Goal: Use online tool/utility: Utilize a website feature to perform a specific function

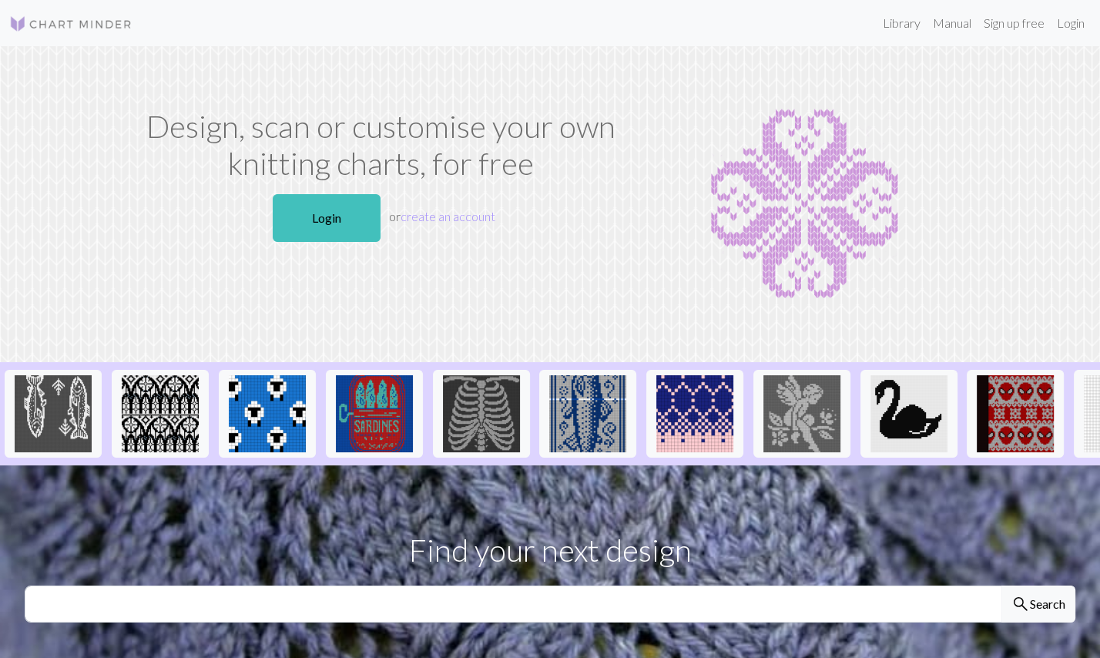
click at [61, 22] on img at bounding box center [70, 24] width 123 height 18
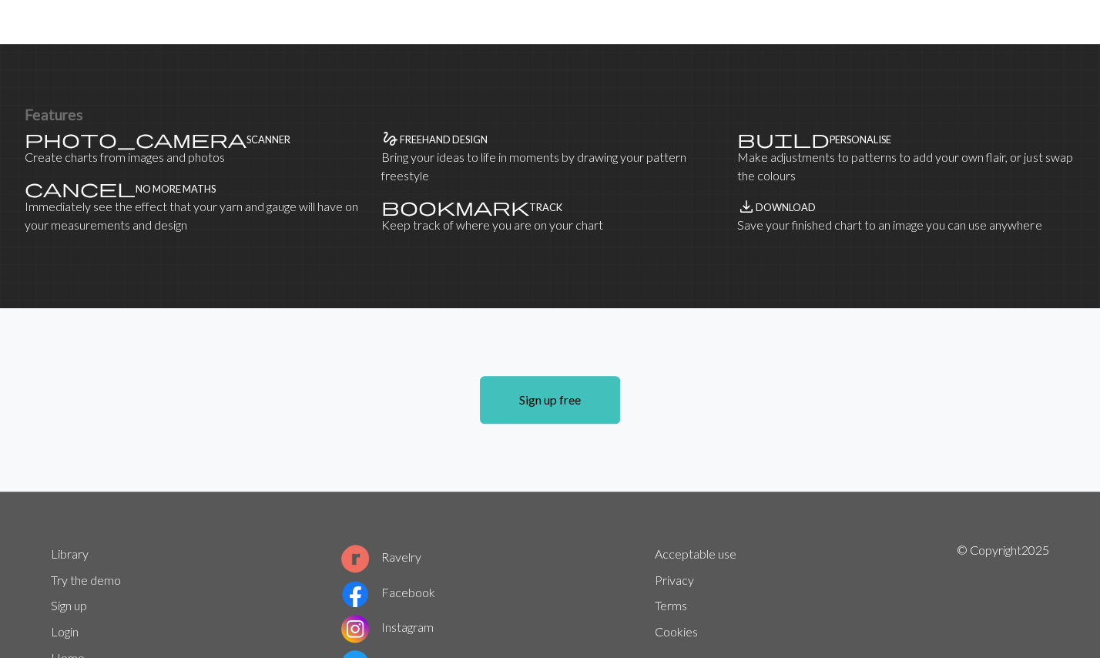
scroll to position [892, 0]
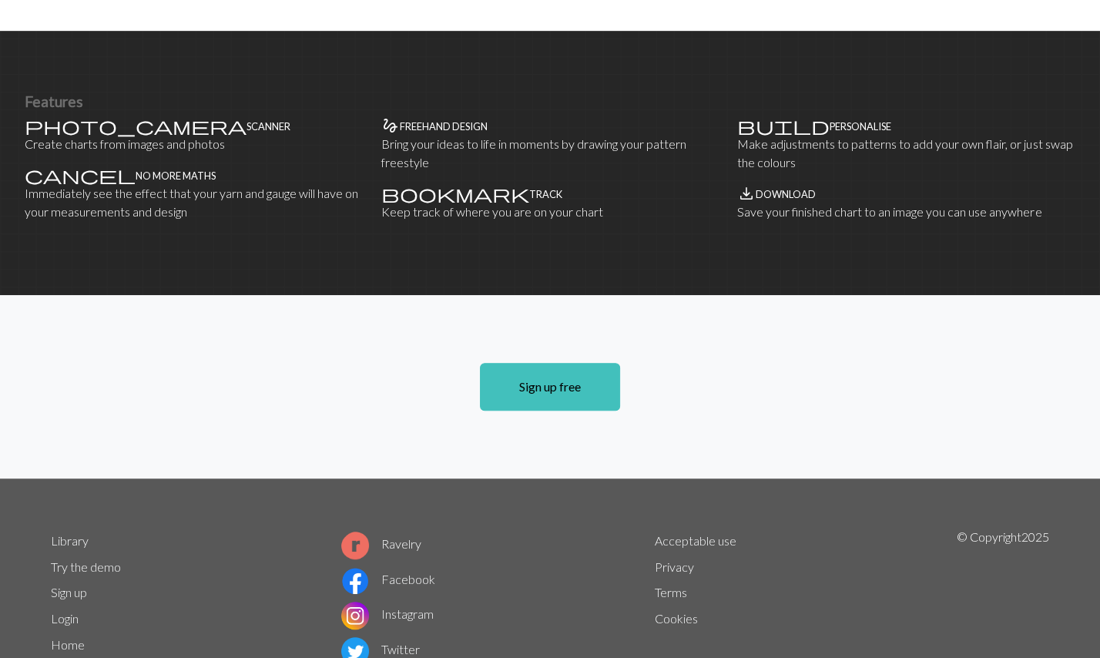
click at [69, 559] on link "Try the demo" at bounding box center [86, 566] width 70 height 15
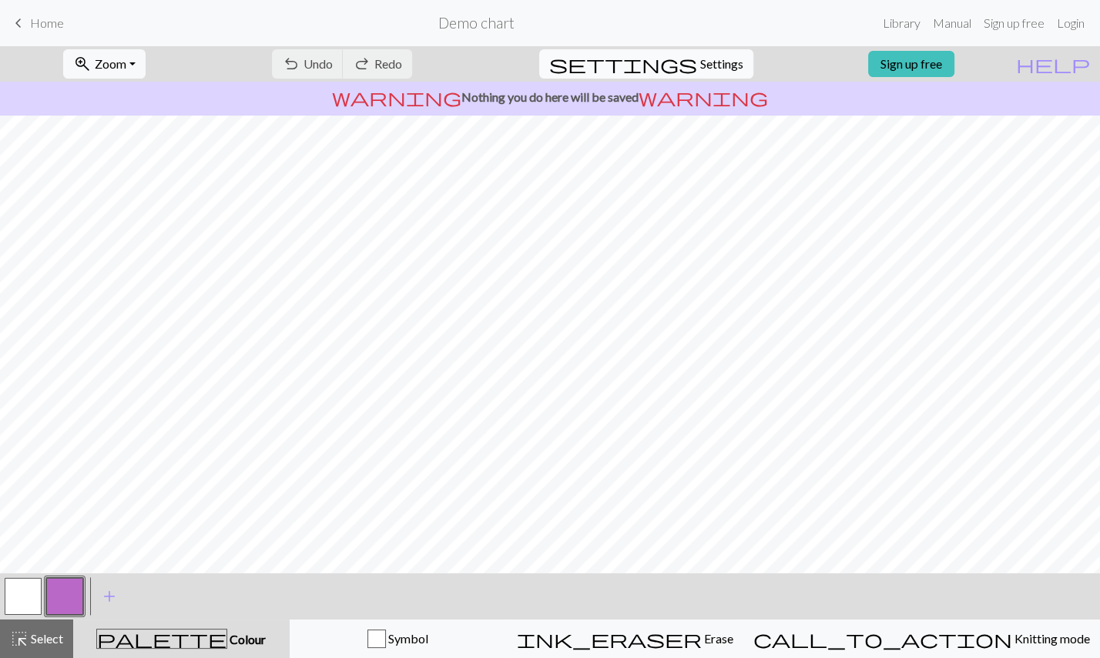
click at [676, 60] on span "settings" at bounding box center [623, 64] width 148 height 22
select select "aran"
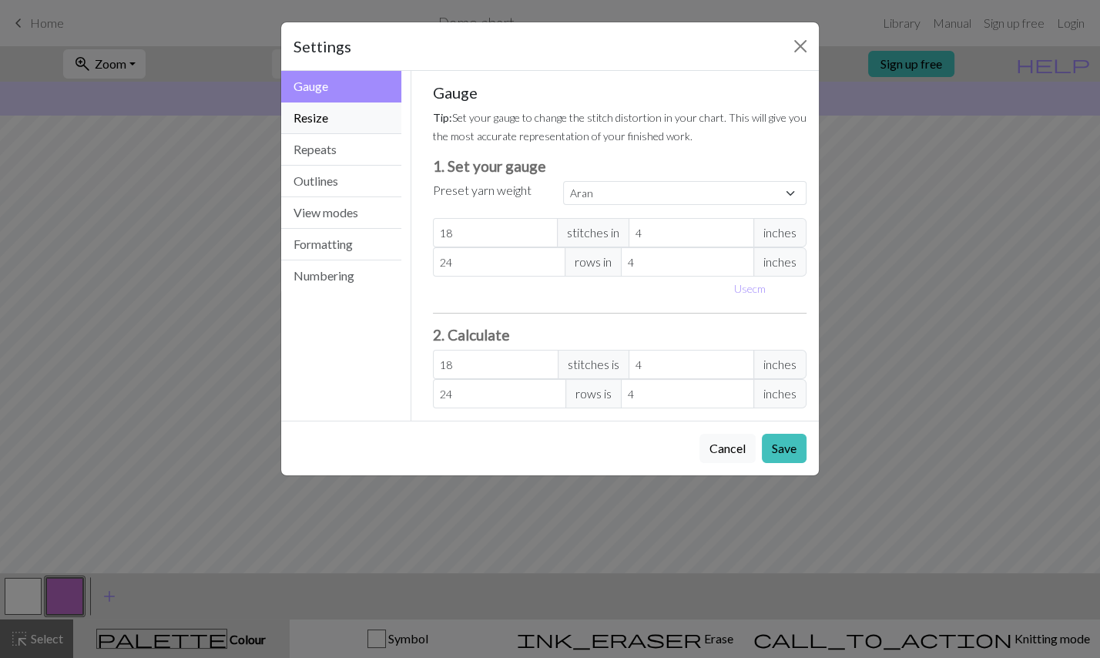
click at [330, 102] on button "Resize" at bounding box center [341, 118] width 120 height 32
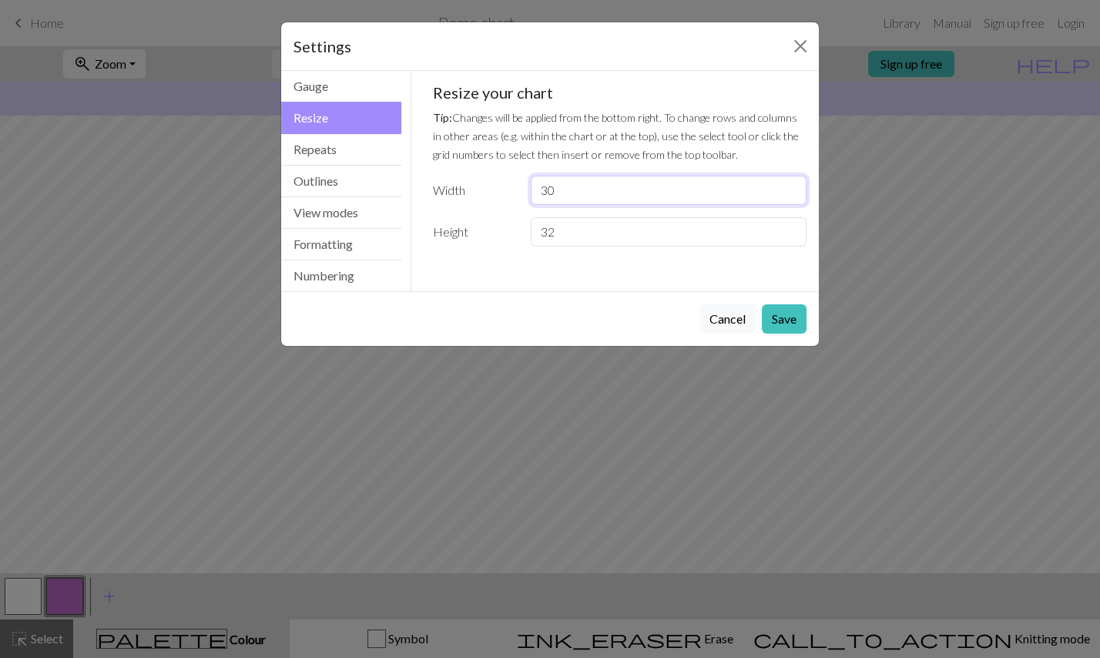
drag, startPoint x: 601, startPoint y: 179, endPoint x: 509, endPoint y: 181, distance: 92.5
click at [531, 181] on input "30" at bounding box center [669, 190] width 276 height 29
type input "60"
drag, startPoint x: 660, startPoint y: 216, endPoint x: 535, endPoint y: 217, distance: 124.8
click at [535, 217] on input "32" at bounding box center [669, 231] width 276 height 29
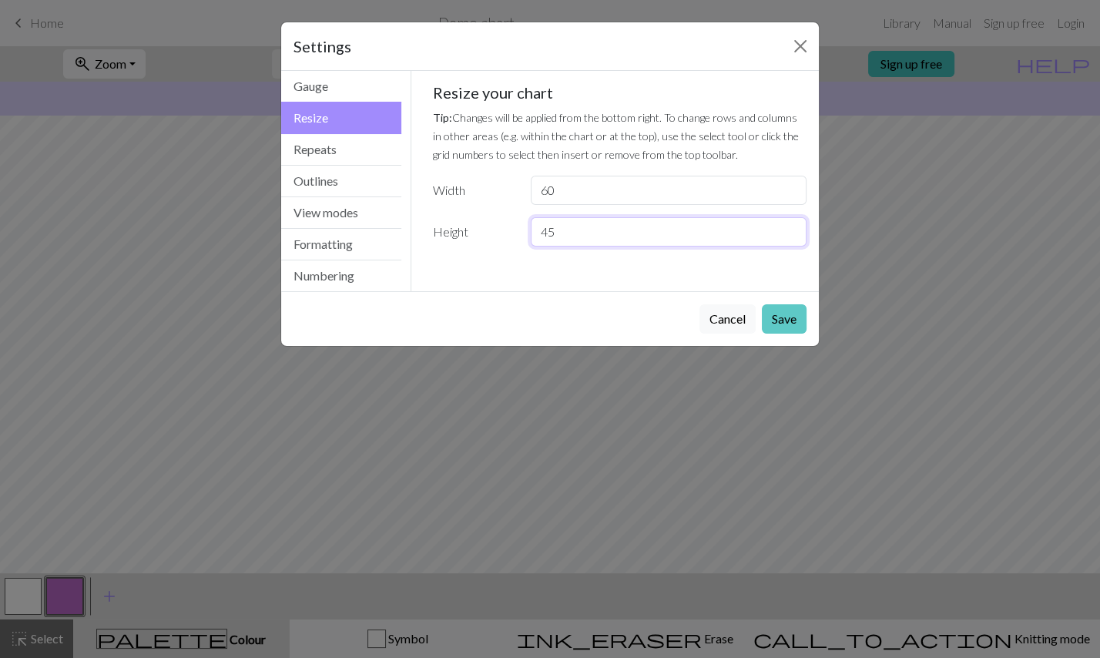
type input "45"
click at [794, 304] on button "Save" at bounding box center [784, 318] width 45 height 29
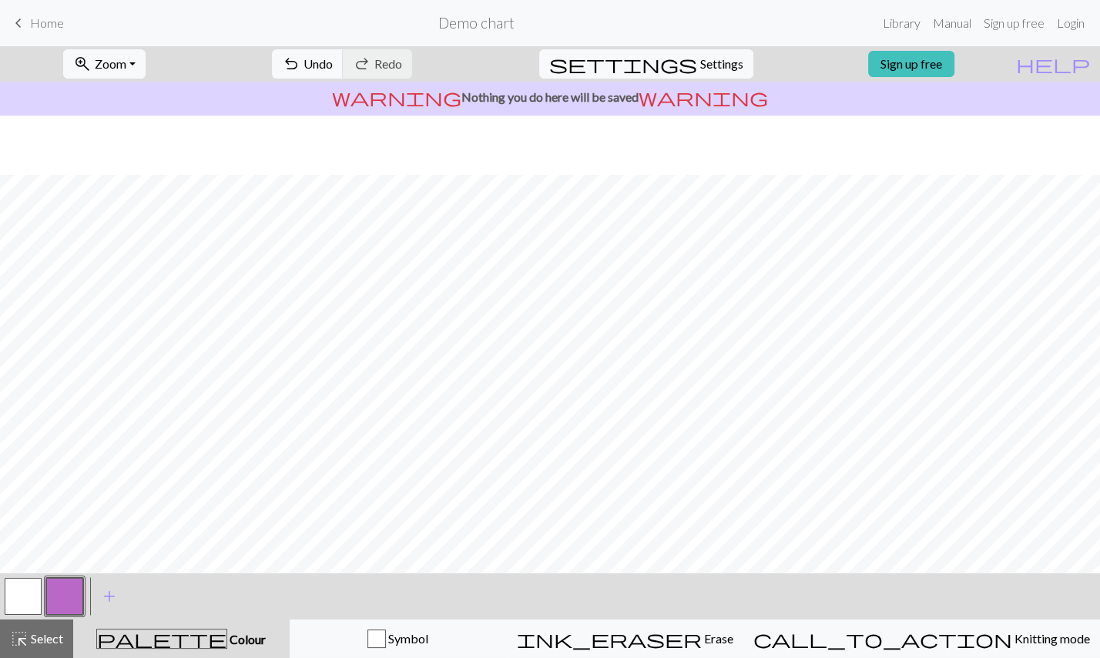
scroll to position [303, 0]
click at [700, 58] on span "Settings" at bounding box center [721, 64] width 43 height 18
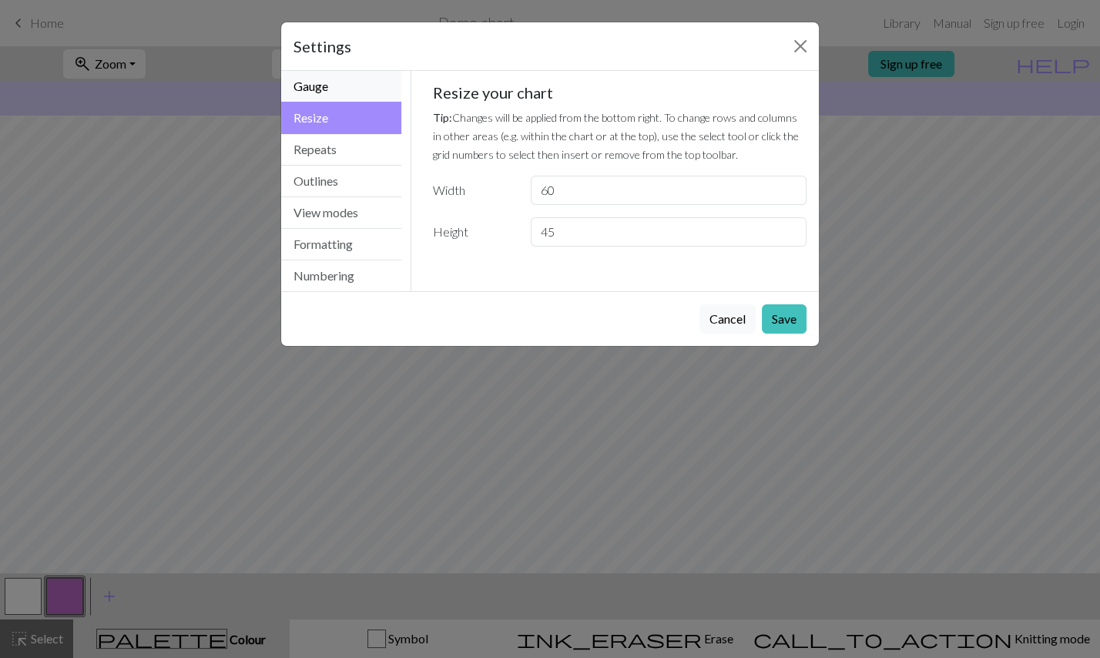
click at [344, 86] on button "Gauge" at bounding box center [341, 87] width 120 height 32
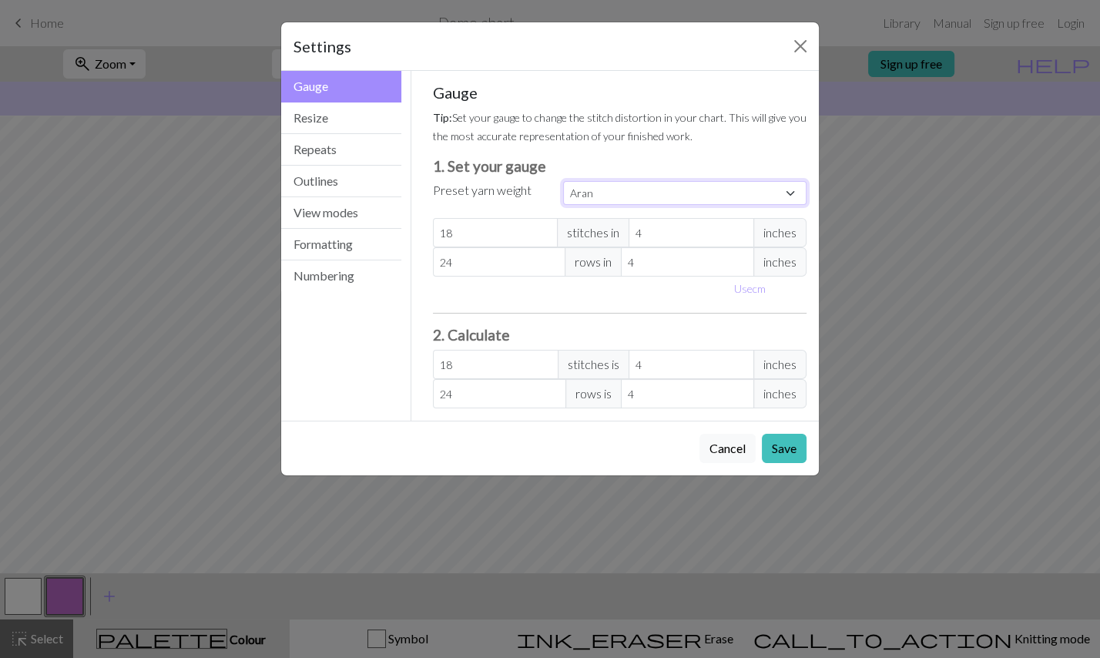
click at [563, 181] on select "Custom Square Lace Light Fingering Fingering Sport Double knit Worsted Aran Bul…" at bounding box center [685, 193] width 244 height 24
select select "fingering"
click option "Fingering" at bounding box center [0, 0] width 0 height 0
type input "28"
type input "36"
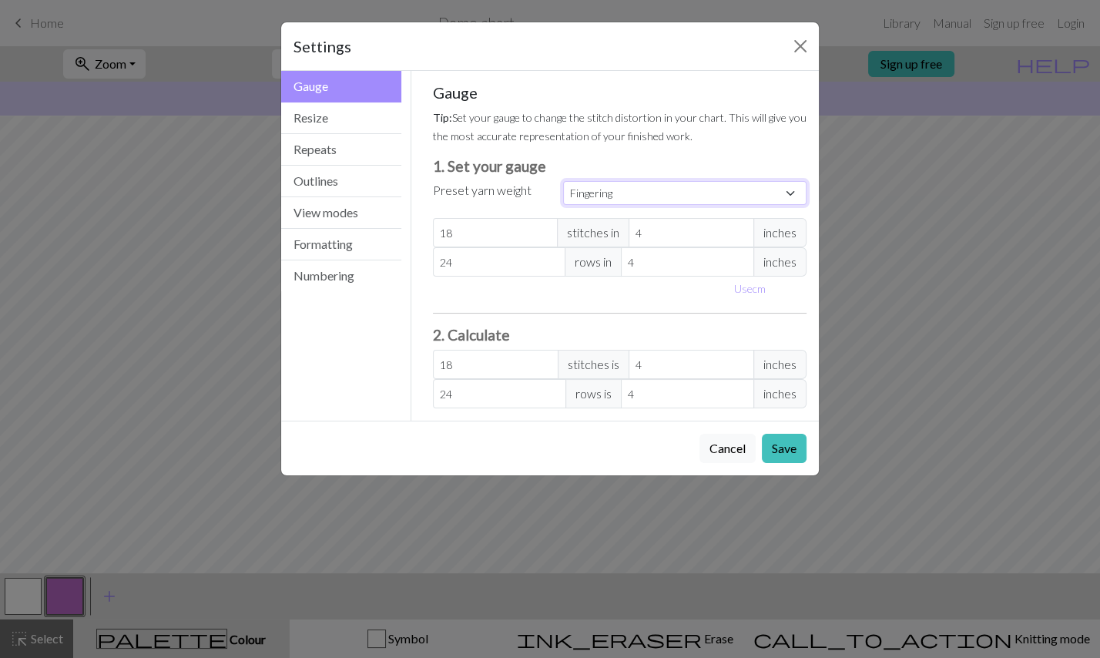
type input "28"
type input "36"
click at [442, 247] on input "36" at bounding box center [499, 261] width 133 height 29
type input "46"
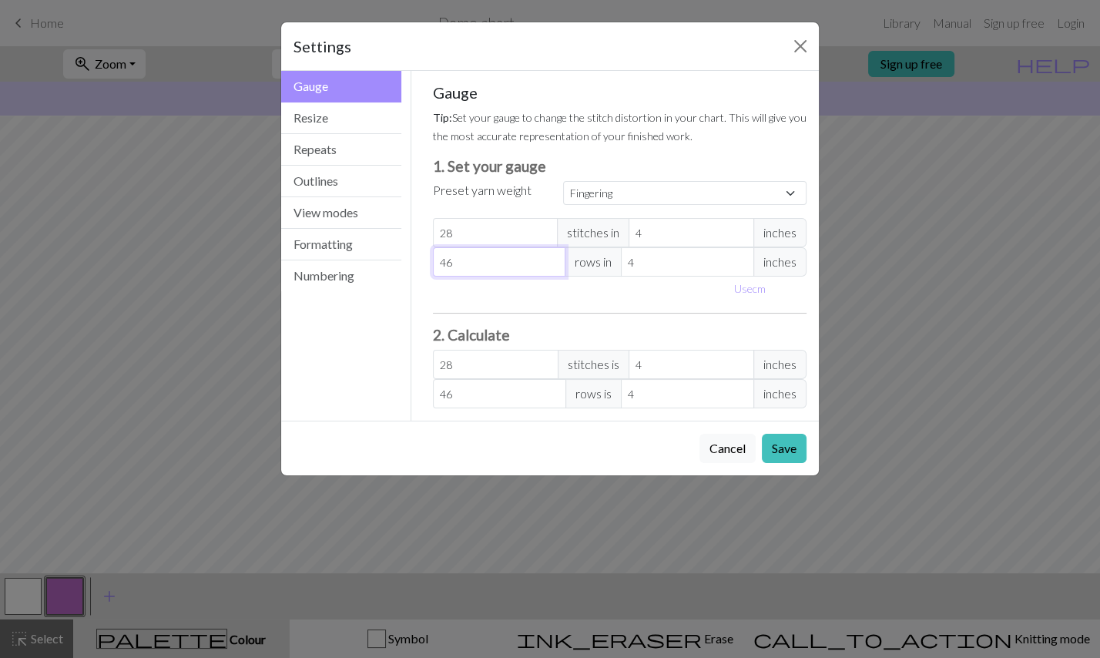
type input "46"
click at [516, 277] on div "Use cm" at bounding box center [620, 289] width 393 height 24
click at [772, 220] on span "inches" at bounding box center [780, 232] width 53 height 29
click at [791, 220] on span "inches" at bounding box center [780, 232] width 53 height 29
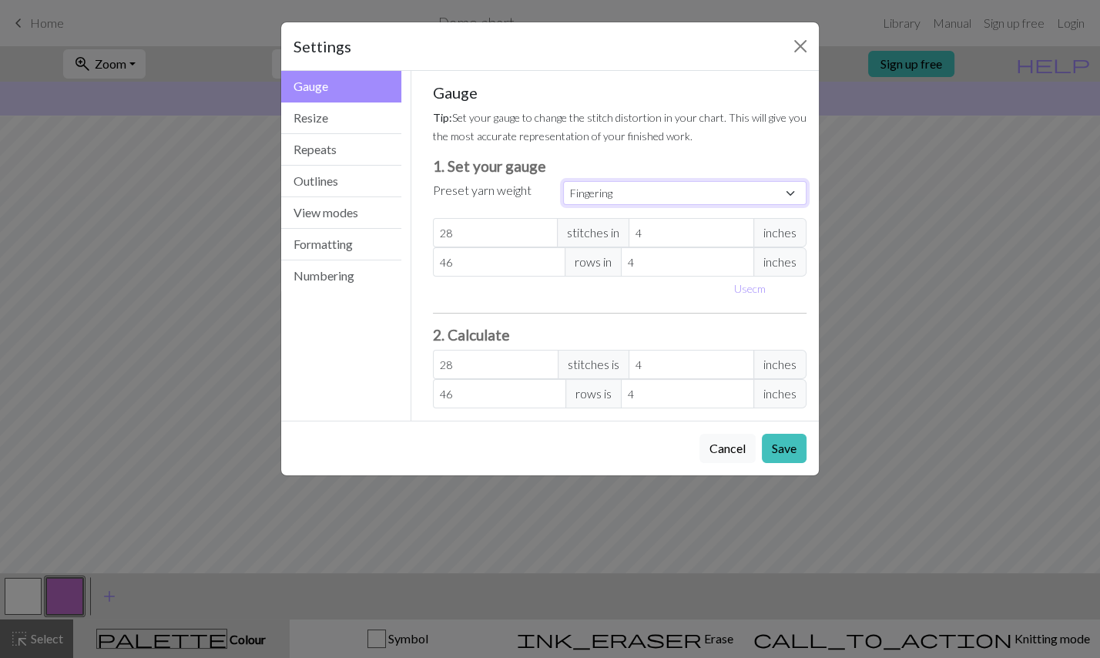
click at [563, 181] on select "Custom Square Lace Light Fingering Fingering Sport Double knit Worsted Aran Bul…" at bounding box center [685, 193] width 244 height 24
select select "fingering"
click option "Fingering" at bounding box center [0, 0] width 0 height 0
type input "36"
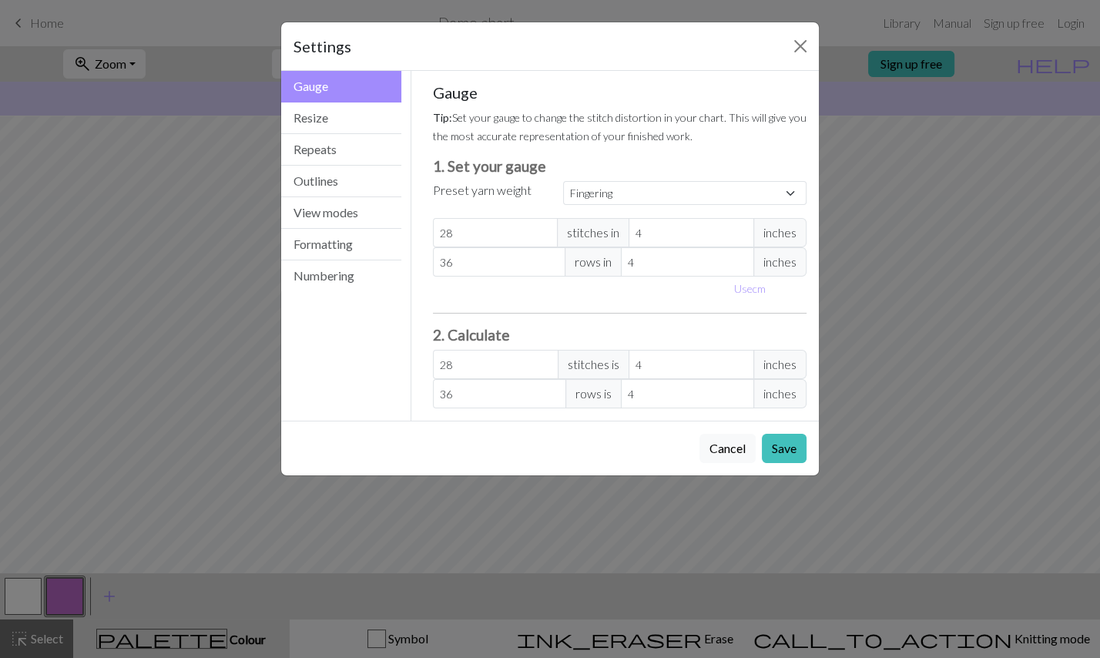
click at [791, 218] on span "inches" at bounding box center [780, 232] width 53 height 29
drag, startPoint x: 791, startPoint y: 217, endPoint x: 767, endPoint y: 217, distance: 24.7
click at [767, 218] on span "inches" at bounding box center [780, 232] width 53 height 29
click at [753, 277] on button "Use cm" at bounding box center [749, 289] width 45 height 24
type input "10.16"
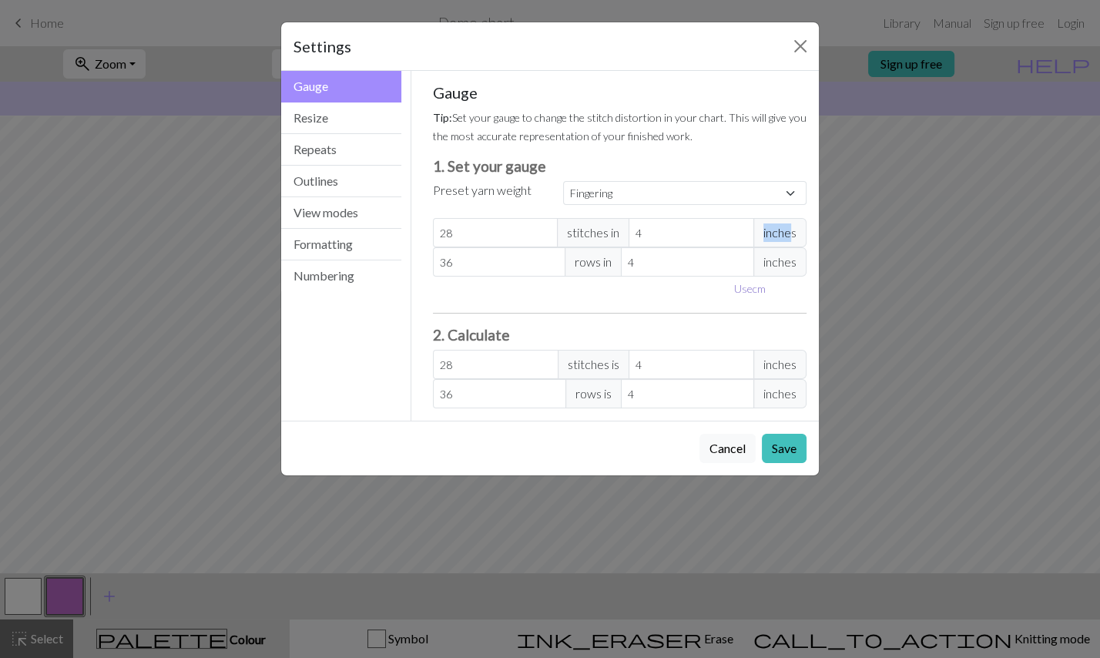
type input "10.16"
type input "9.16"
type input "31.06"
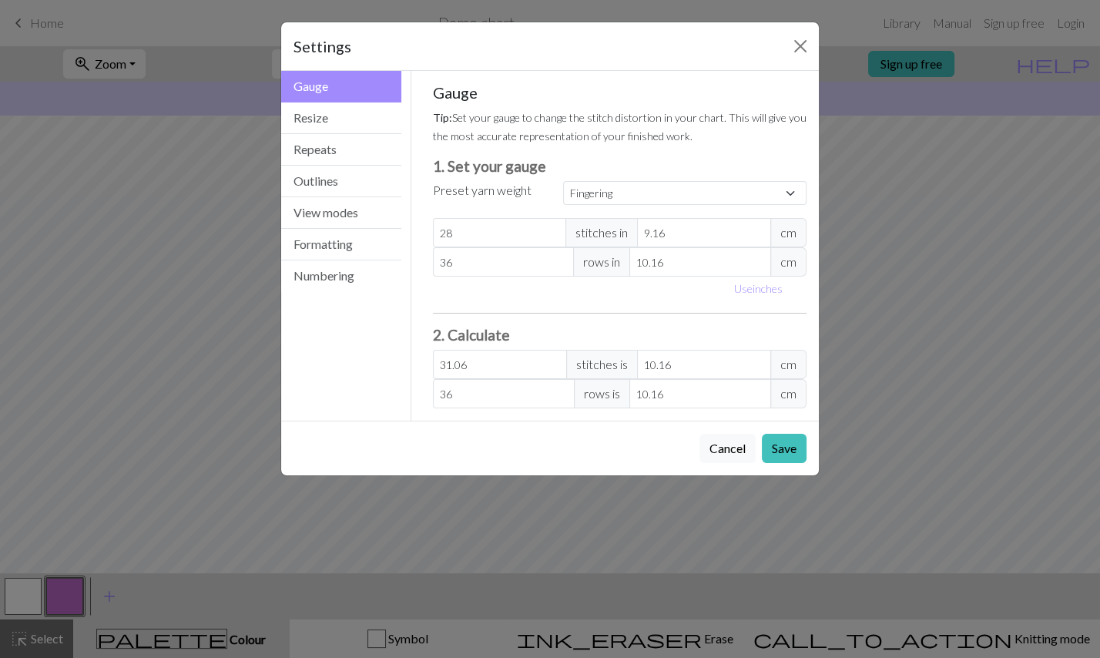
click at [765, 223] on input "9.16" at bounding box center [704, 232] width 134 height 29
type input "10.16"
type input "28"
type input "10.16"
click at [760, 218] on input "10.16" at bounding box center [704, 232] width 134 height 29
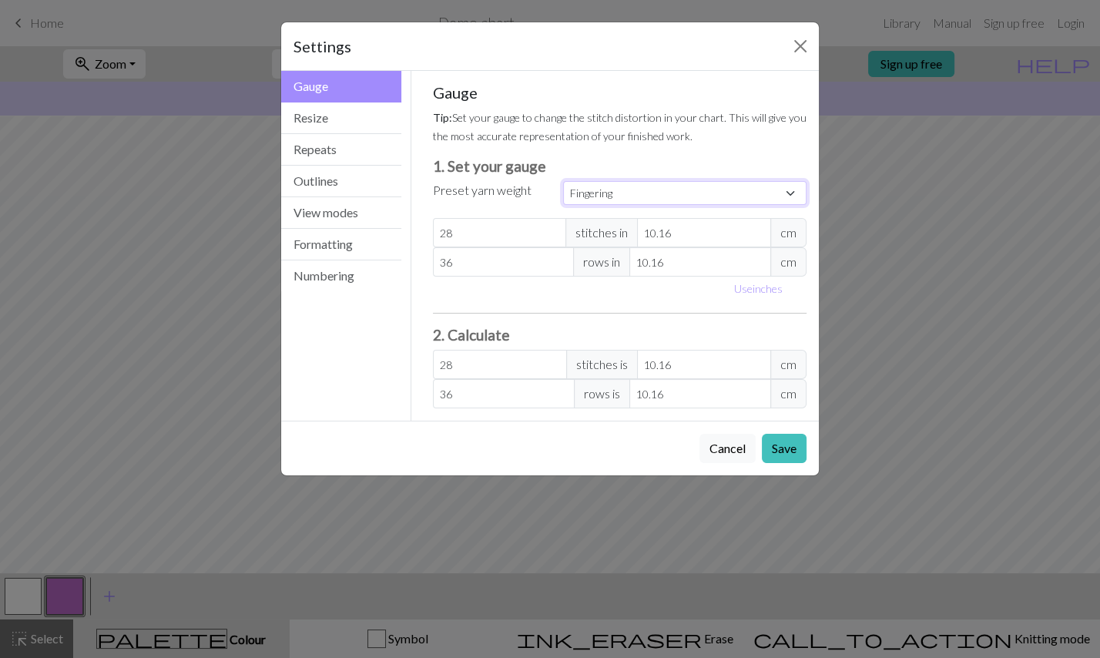
click at [563, 181] on select "Custom Square Lace Light Fingering Fingering Sport Double knit Worsted Aran Bul…" at bounding box center [685, 193] width 244 height 24
select select "fingering"
click option "Fingering" at bounding box center [0, 0] width 0 height 0
click at [801, 434] on button "Save" at bounding box center [784, 448] width 45 height 29
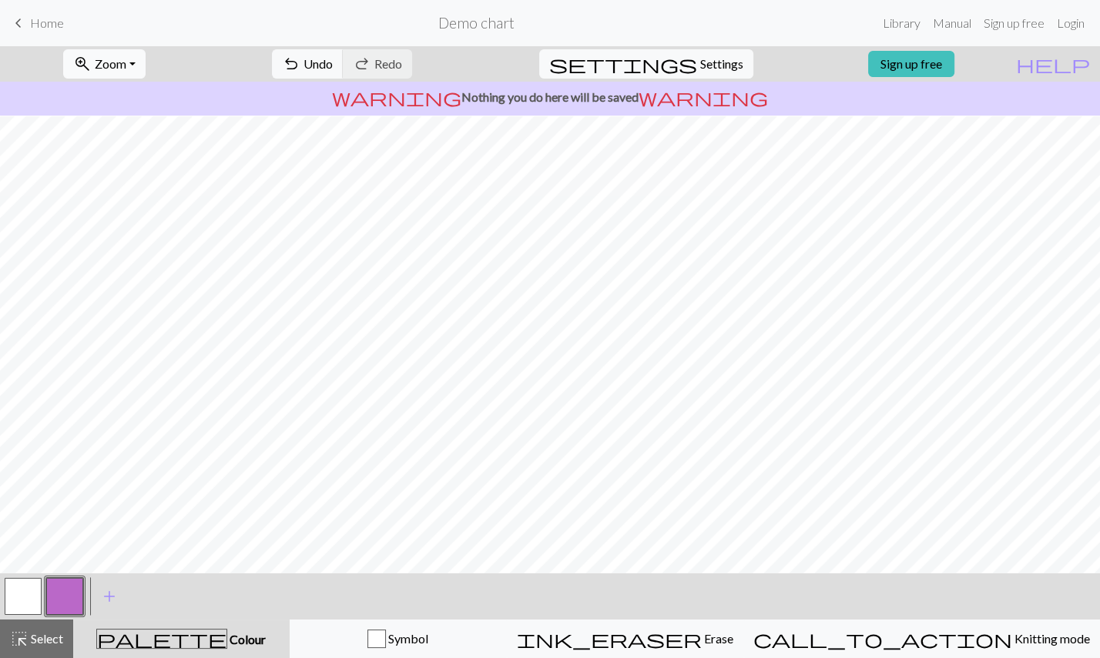
click at [146, 68] on button "zoom_in Zoom Zoom" at bounding box center [104, 63] width 82 height 29
click at [138, 99] on button "Fit all" at bounding box center [125, 97] width 122 height 25
click at [703, 59] on span "Settings" at bounding box center [721, 64] width 43 height 18
select select "fingering"
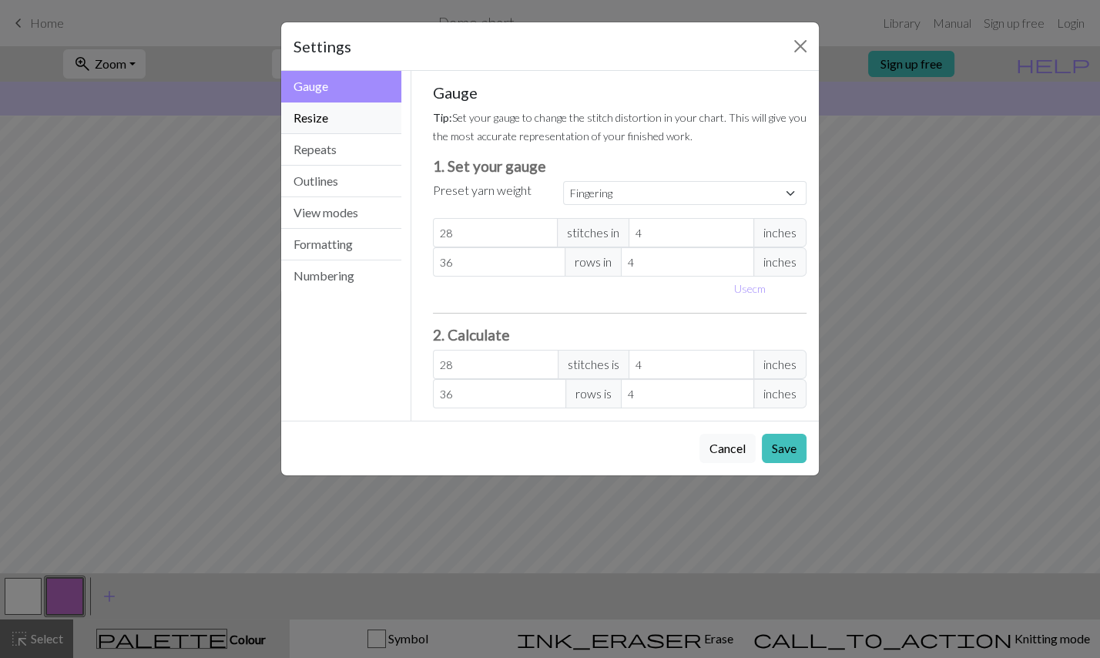
click at [333, 115] on button "Resize" at bounding box center [341, 118] width 120 height 32
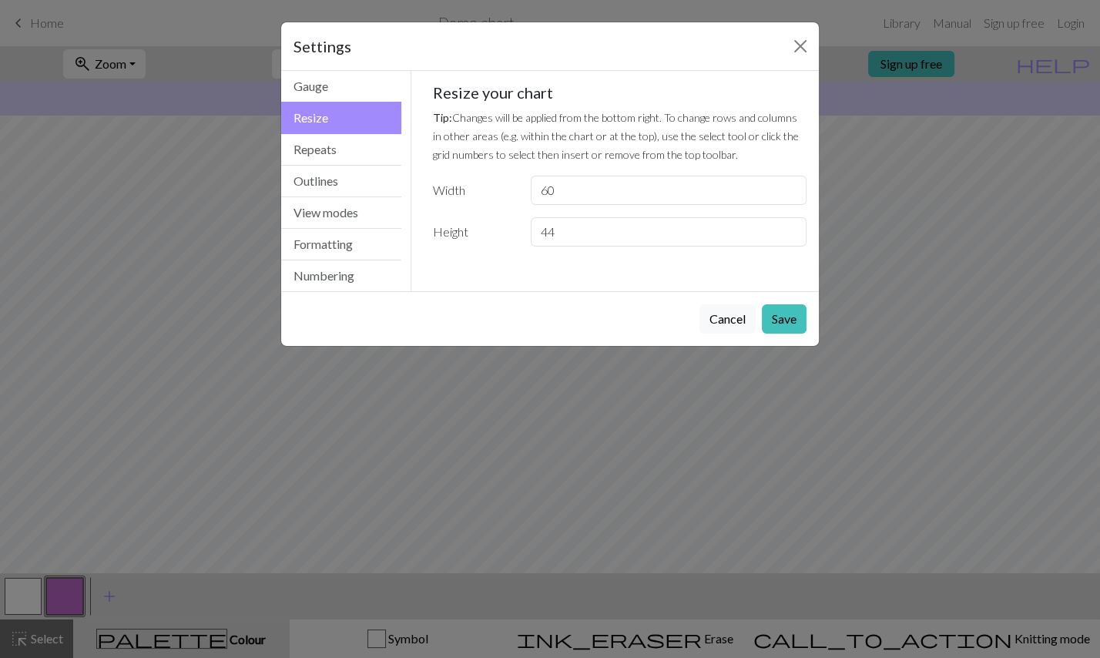
click at [788, 223] on input "44" at bounding box center [669, 231] width 276 height 29
click at [788, 223] on input "43" at bounding box center [669, 231] width 276 height 29
click at [788, 223] on input "42" at bounding box center [669, 231] width 276 height 29
click at [788, 223] on input "41" at bounding box center [669, 231] width 276 height 29
type input "40"
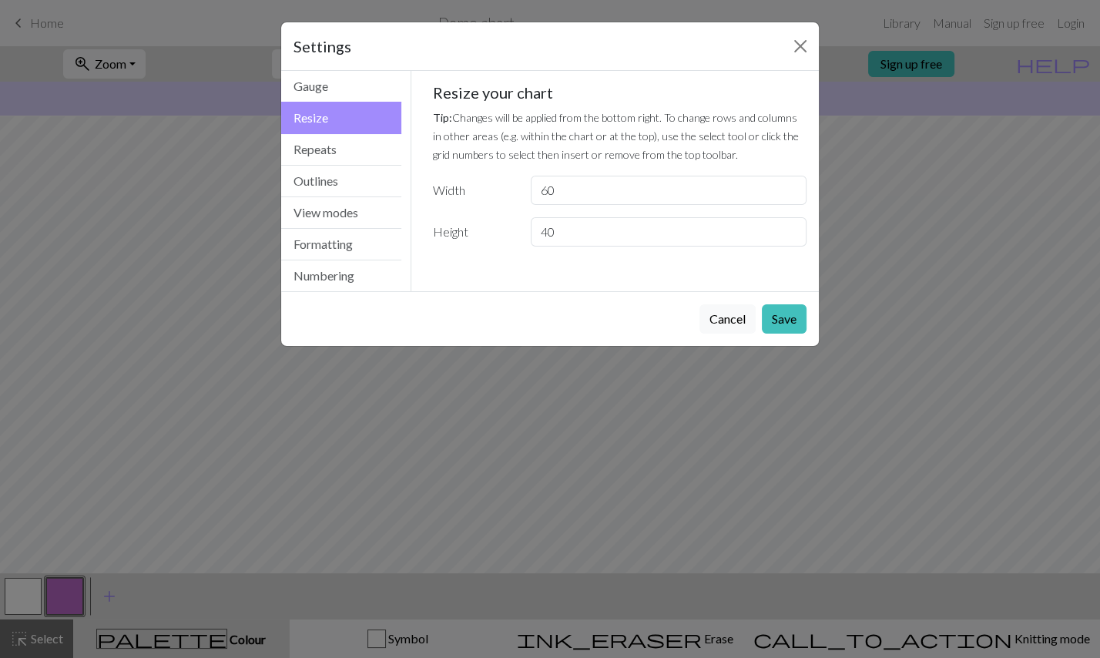
click at [788, 223] on input "40" at bounding box center [669, 231] width 276 height 29
click at [785, 304] on button "Save" at bounding box center [784, 318] width 45 height 29
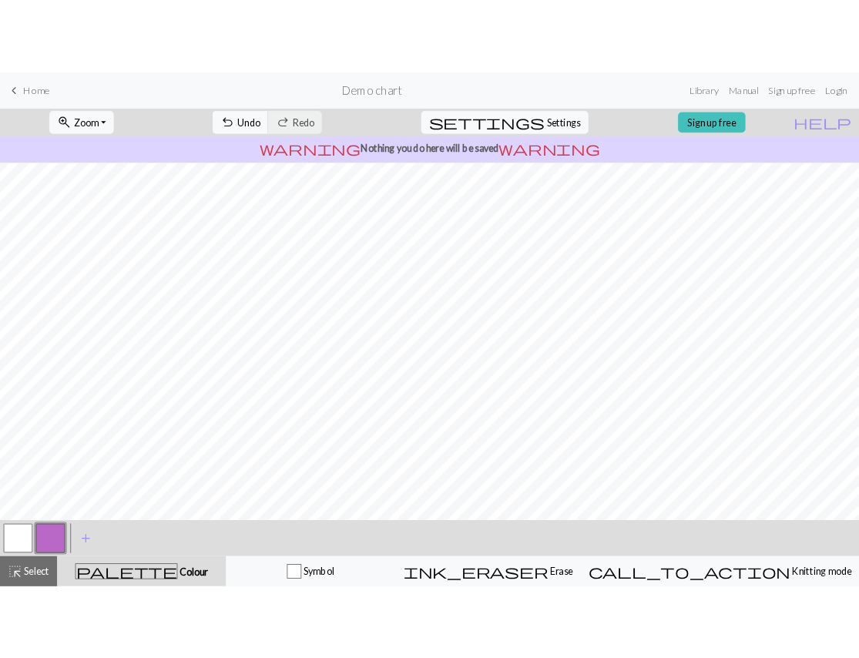
scroll to position [0, 0]
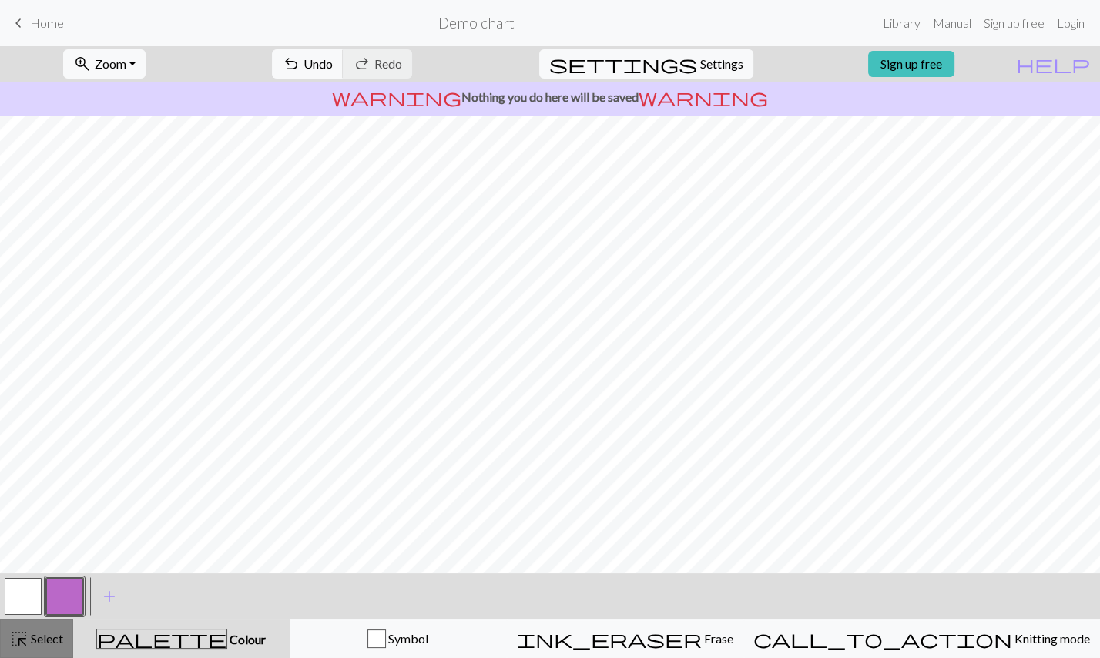
click at [29, 646] on div "highlight_alt Select Select" at bounding box center [36, 639] width 53 height 18
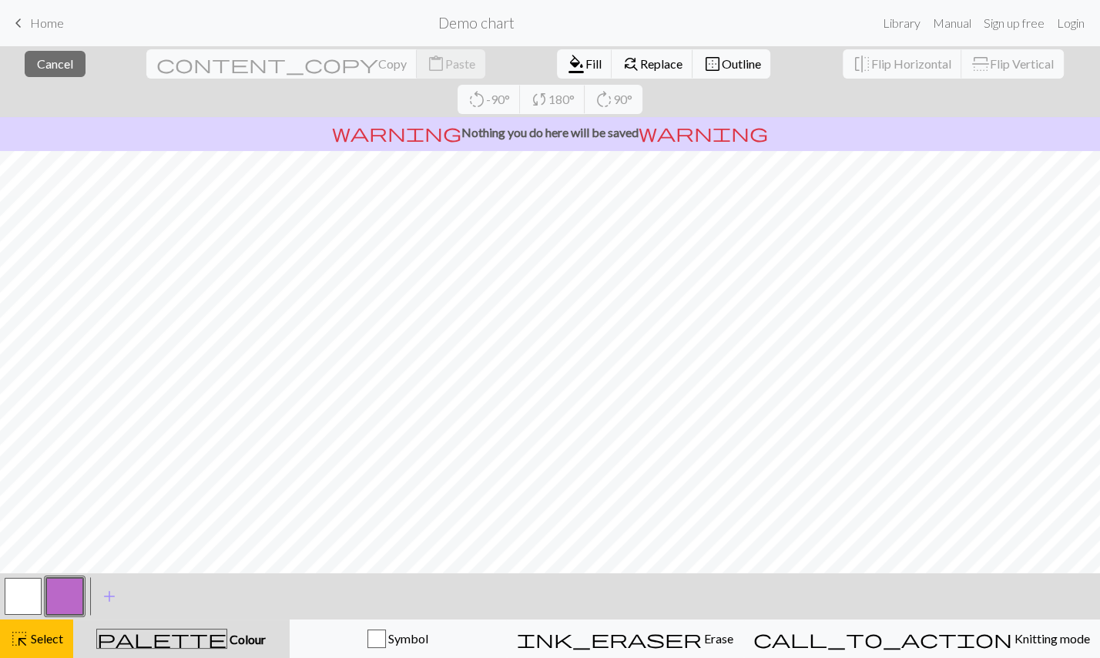
click at [14, 596] on button "button" at bounding box center [23, 596] width 37 height 37
click at [586, 62] on span "Fill" at bounding box center [594, 63] width 16 height 15
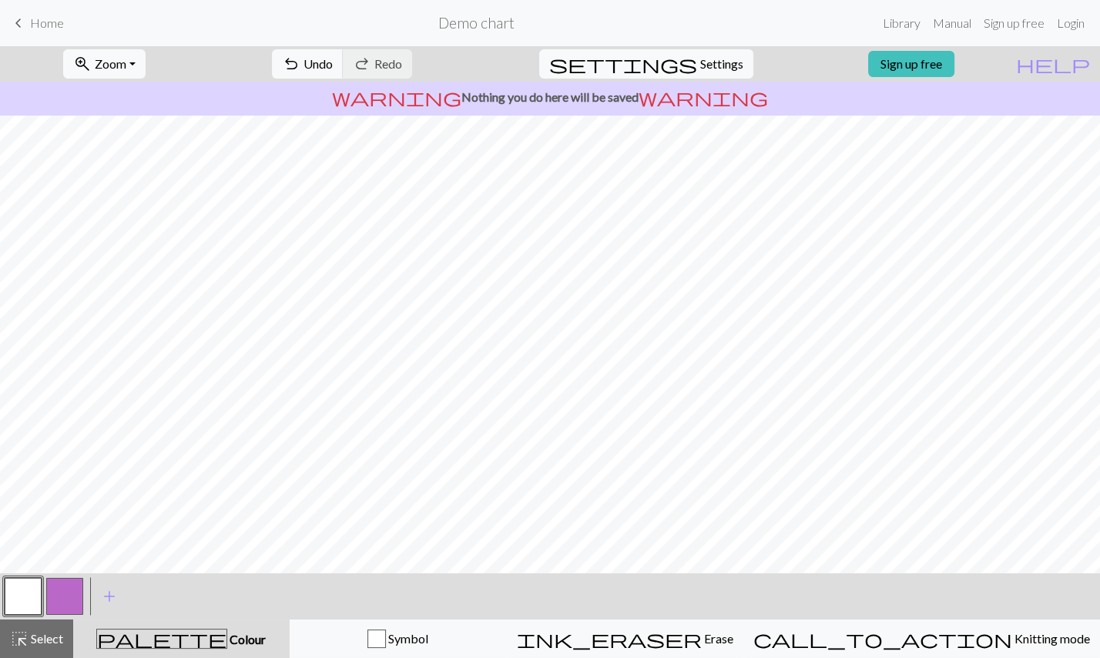
click at [16, 599] on button "button" at bounding box center [23, 596] width 37 height 37
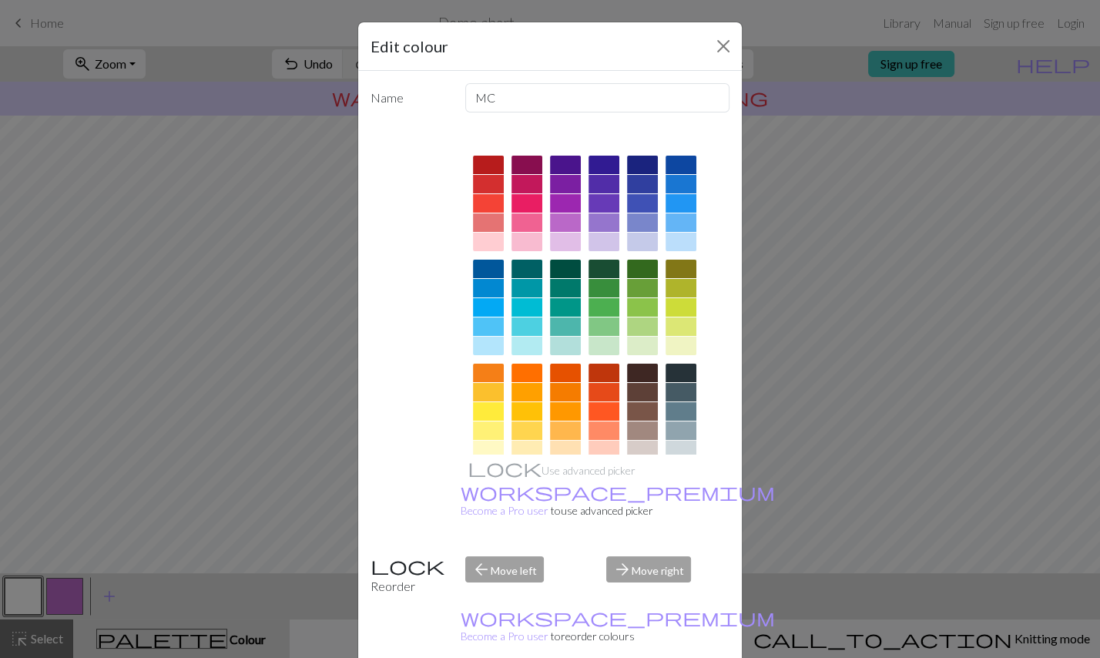
click at [610, 337] on div at bounding box center [604, 346] width 31 height 18
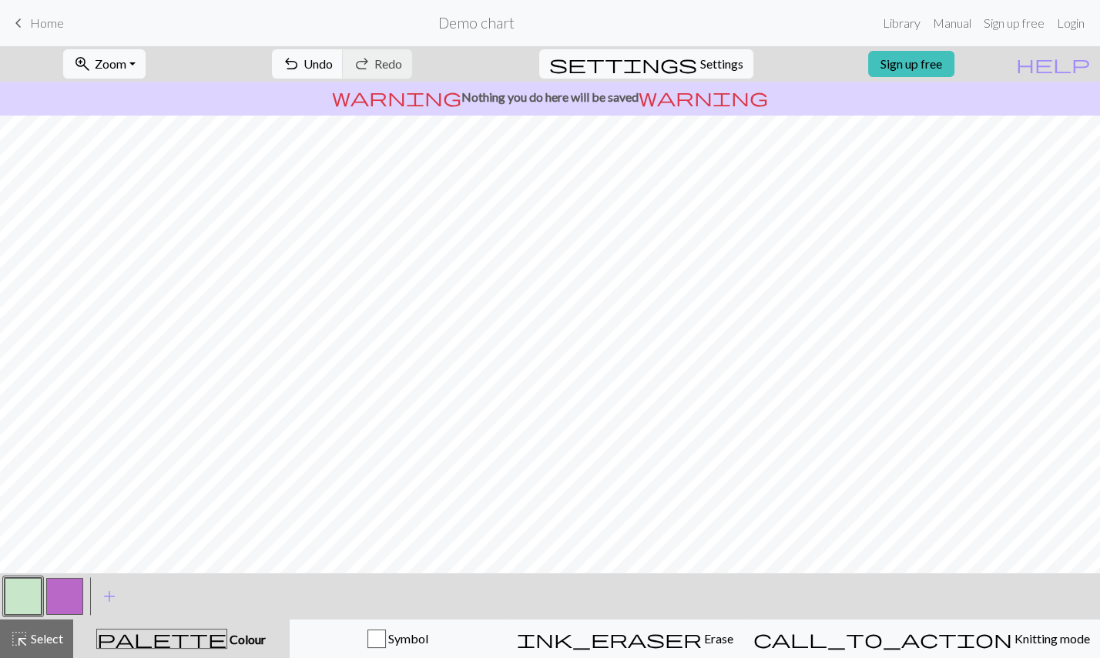
click at [75, 592] on button "button" at bounding box center [64, 596] width 37 height 37
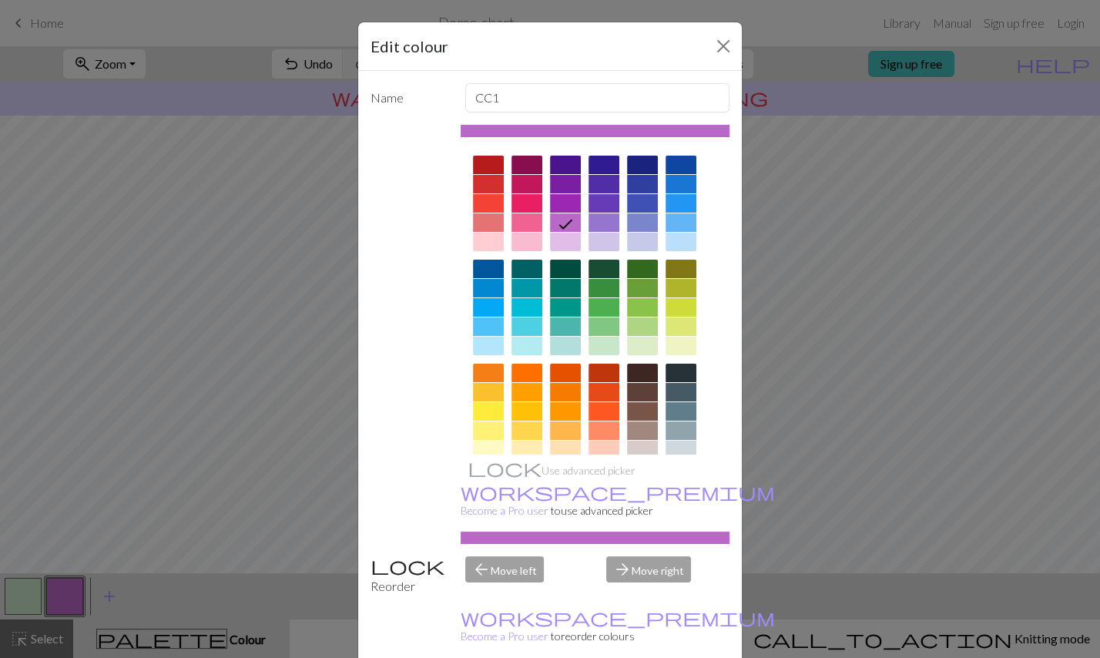
click at [650, 384] on div at bounding box center [642, 392] width 31 height 18
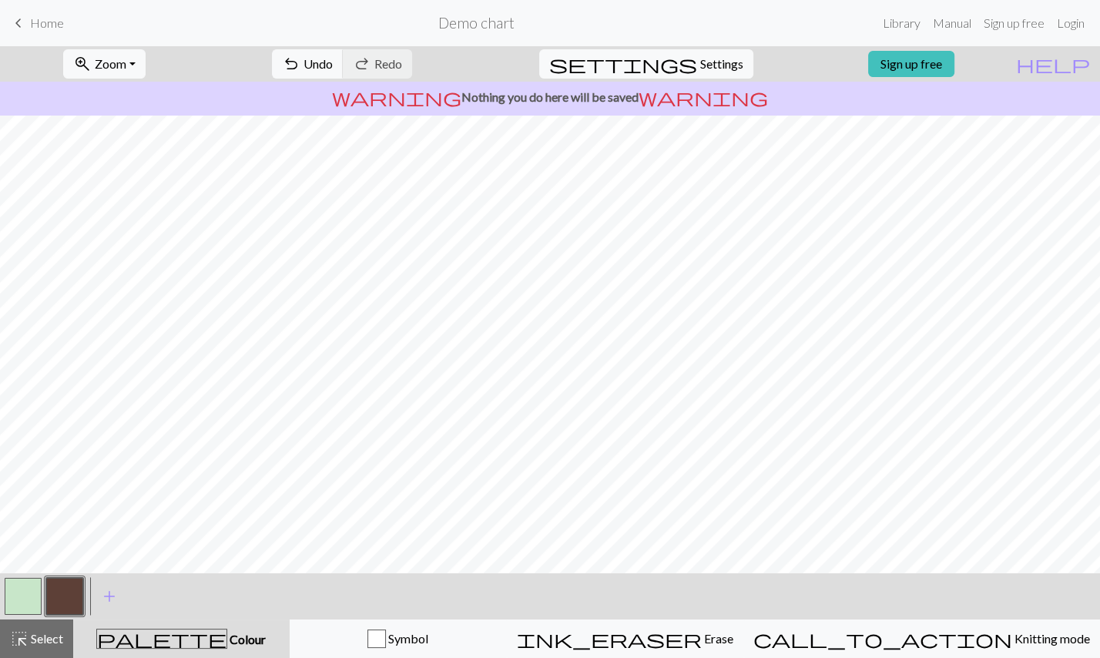
click at [31, 585] on button "button" at bounding box center [23, 596] width 37 height 37
click at [29, 588] on button "button" at bounding box center [23, 596] width 37 height 37
click at [29, 588] on div "Edit colour Name MC Use advanced picker workspace_premium Become a Pro user to …" at bounding box center [550, 329] width 1100 height 658
click at [29, 588] on button "button" at bounding box center [23, 596] width 37 height 37
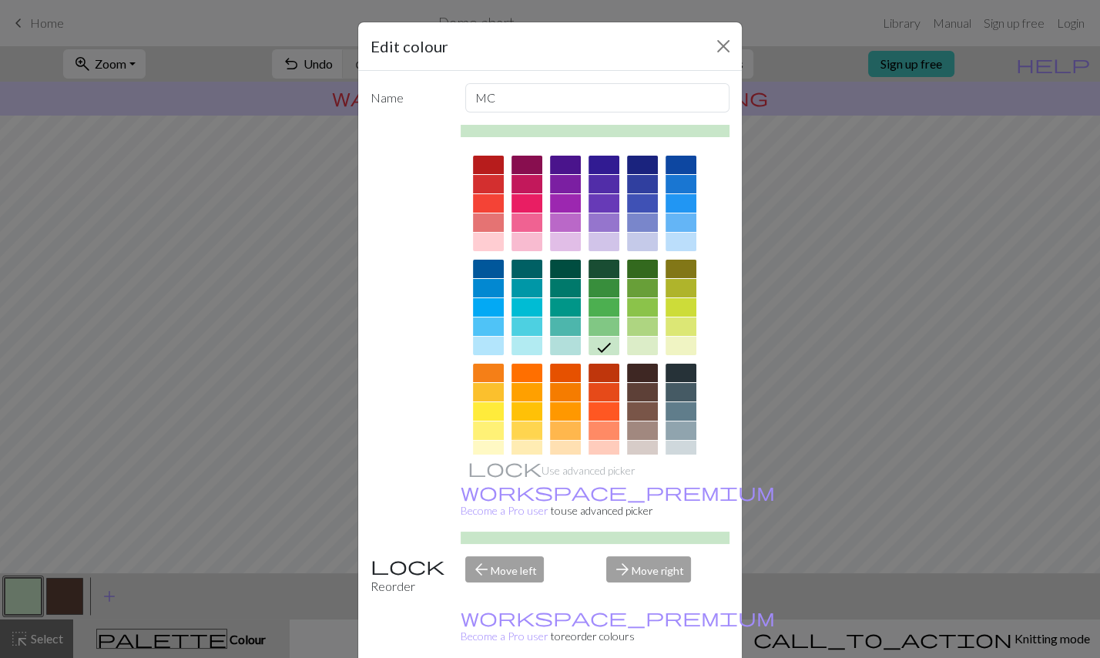
click at [526, 441] on div at bounding box center [527, 450] width 31 height 18
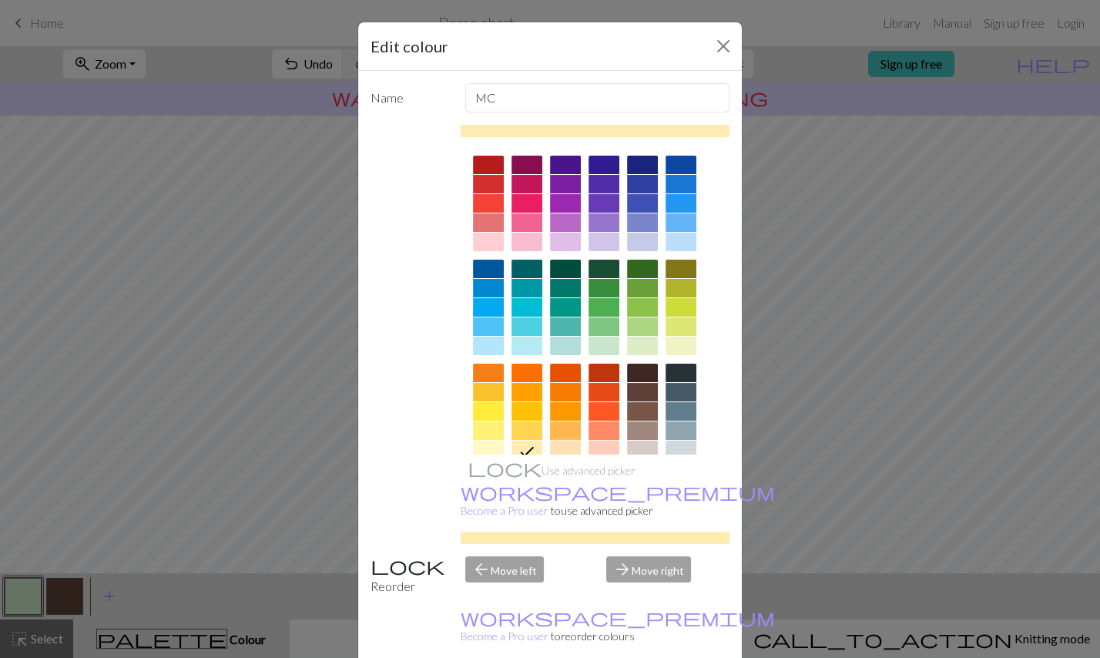
click at [574, 441] on div at bounding box center [565, 450] width 31 height 18
click at [562, 429] on div at bounding box center [565, 431] width 31 height 18
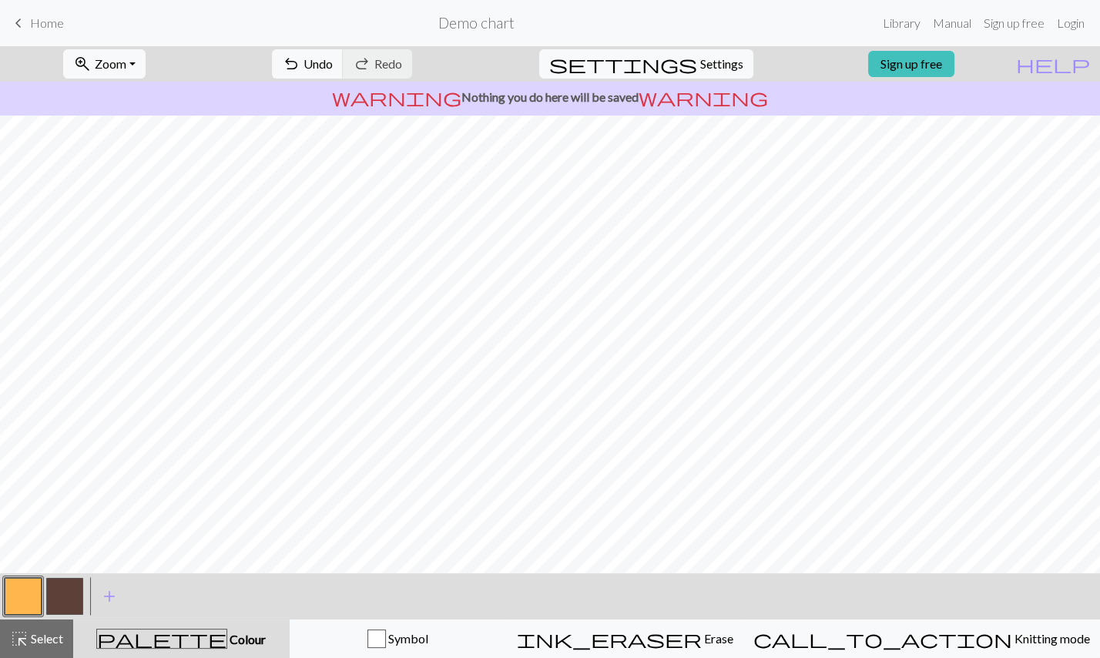
click at [12, 594] on button "button" at bounding box center [23, 596] width 37 height 37
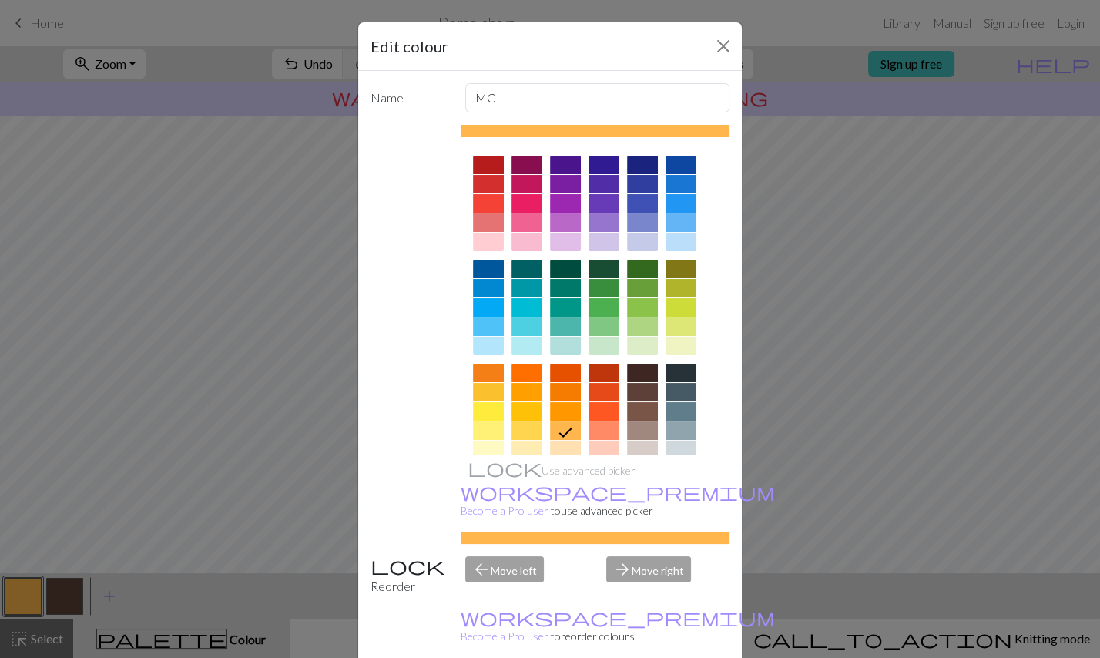
click at [567, 441] on div at bounding box center [565, 450] width 31 height 18
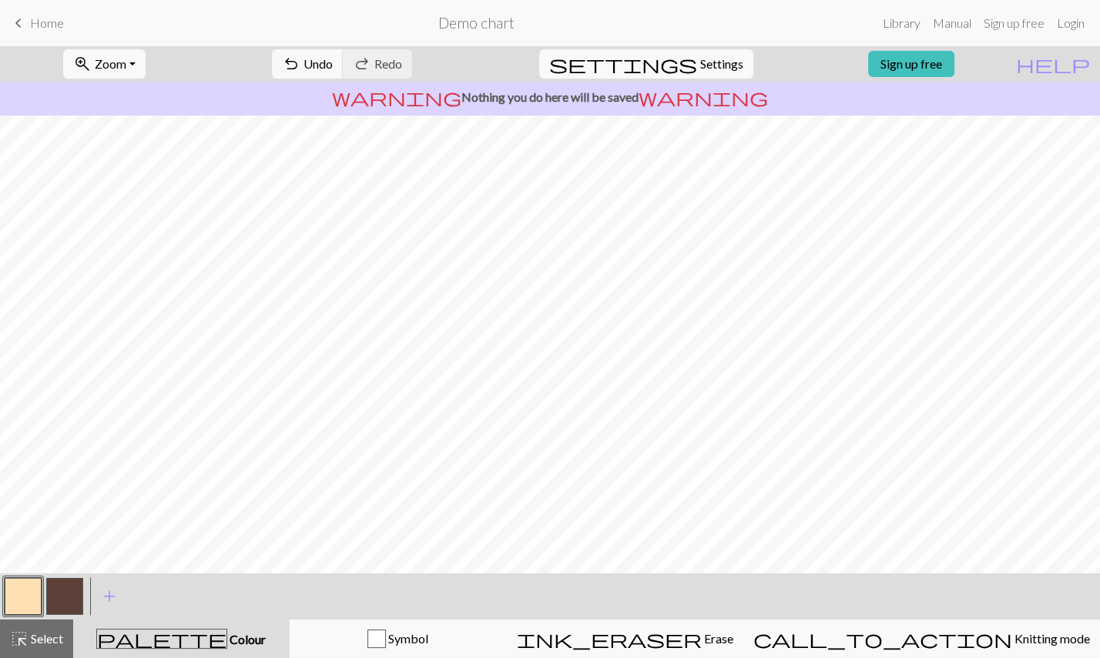
click at [33, 594] on button "button" at bounding box center [23, 596] width 37 height 37
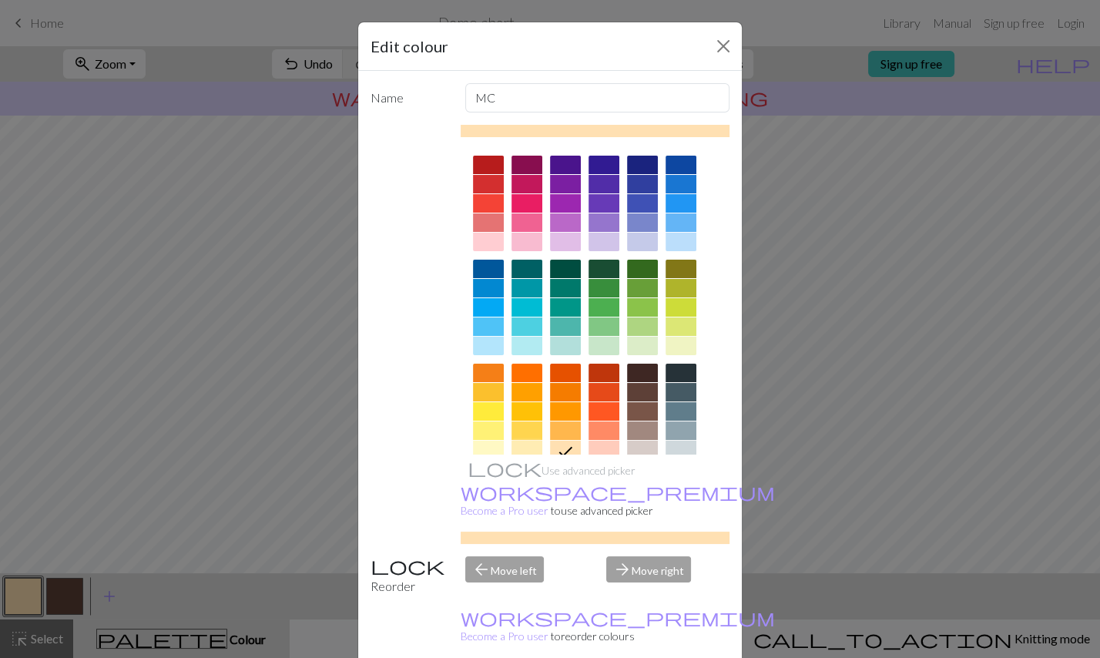
click at [519, 441] on div at bounding box center [527, 450] width 31 height 18
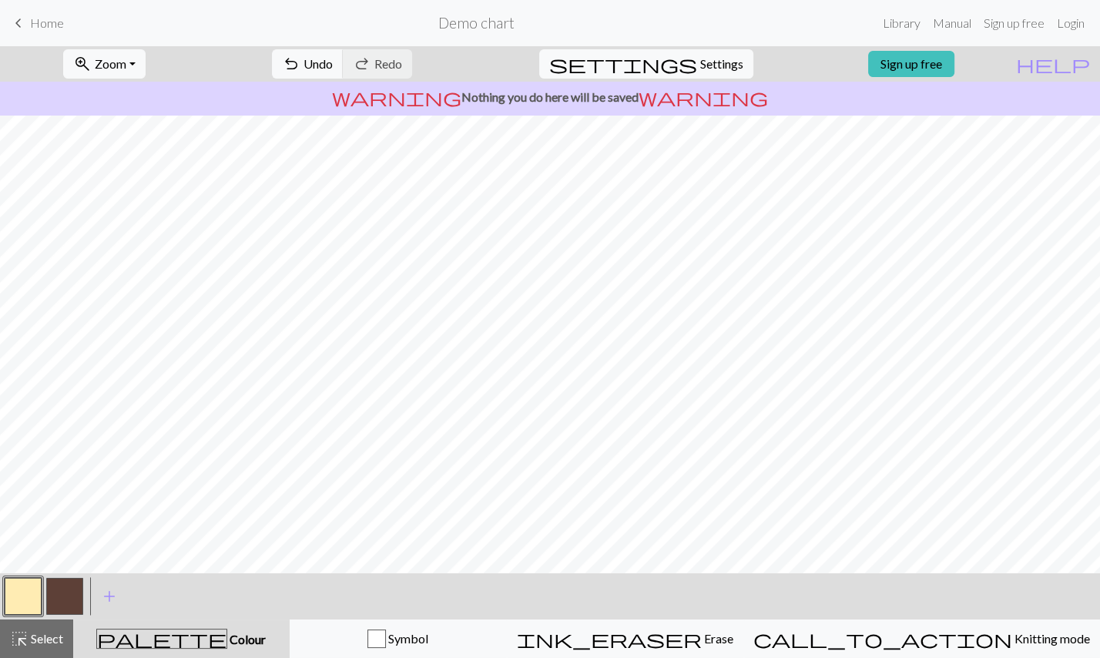
click at [58, 585] on button "button" at bounding box center [64, 596] width 37 height 37
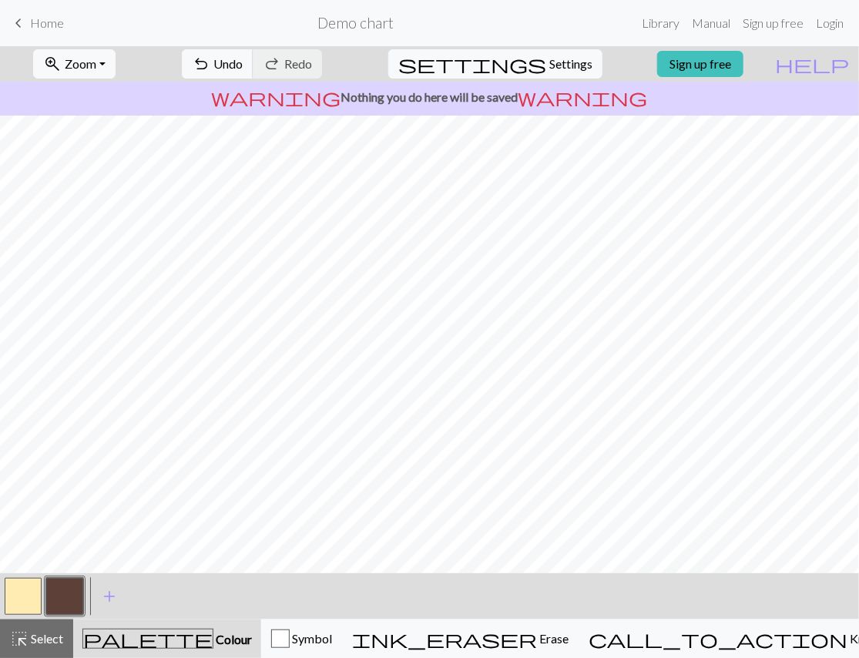
click at [18, 603] on button "button" at bounding box center [23, 596] width 37 height 37
click at [59, 596] on button "button" at bounding box center [64, 596] width 37 height 37
click at [566, 65] on span "Settings" at bounding box center [570, 64] width 43 height 18
select select "fingering"
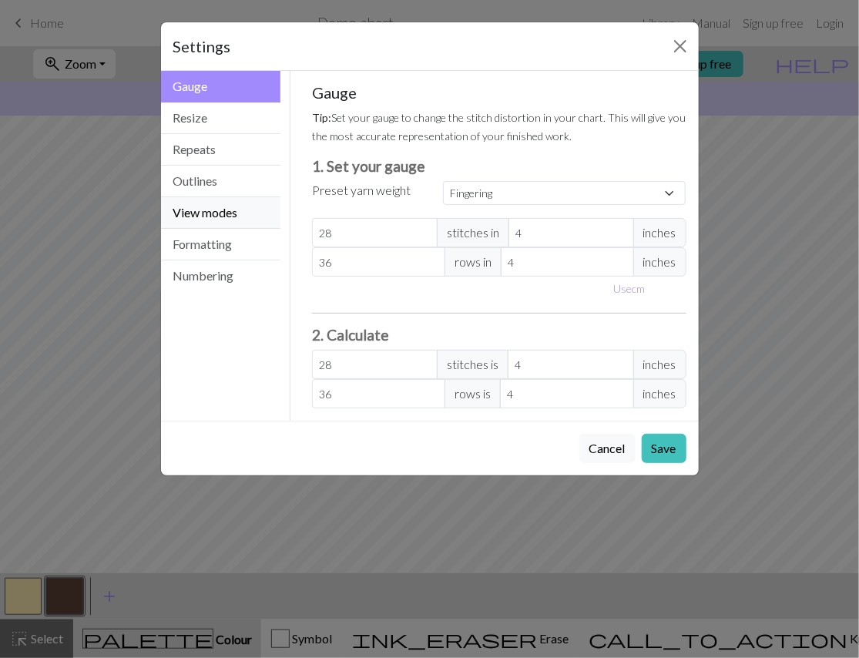
click at [218, 198] on button "View modes" at bounding box center [221, 213] width 120 height 32
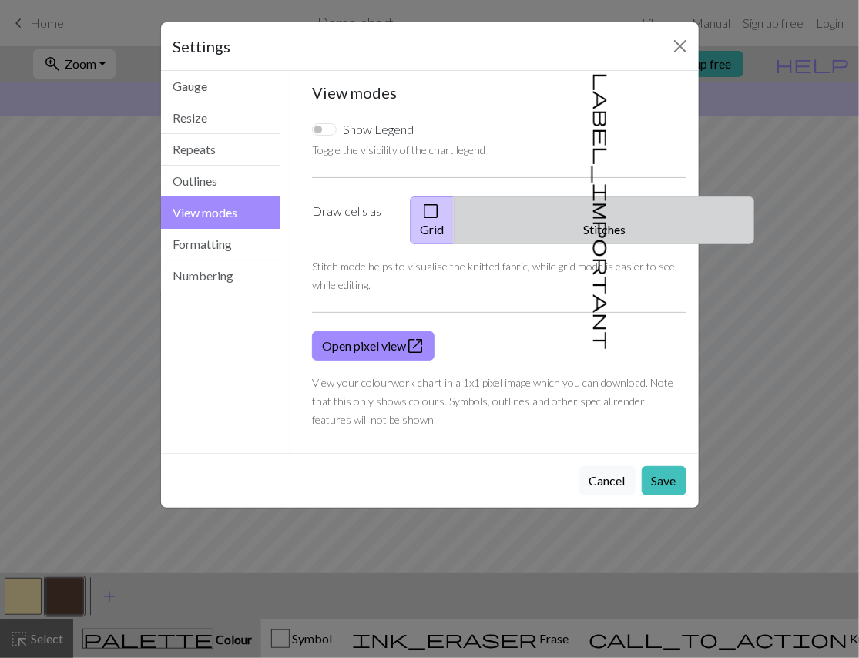
click at [592, 193] on span "label_important" at bounding box center [603, 210] width 22 height 277
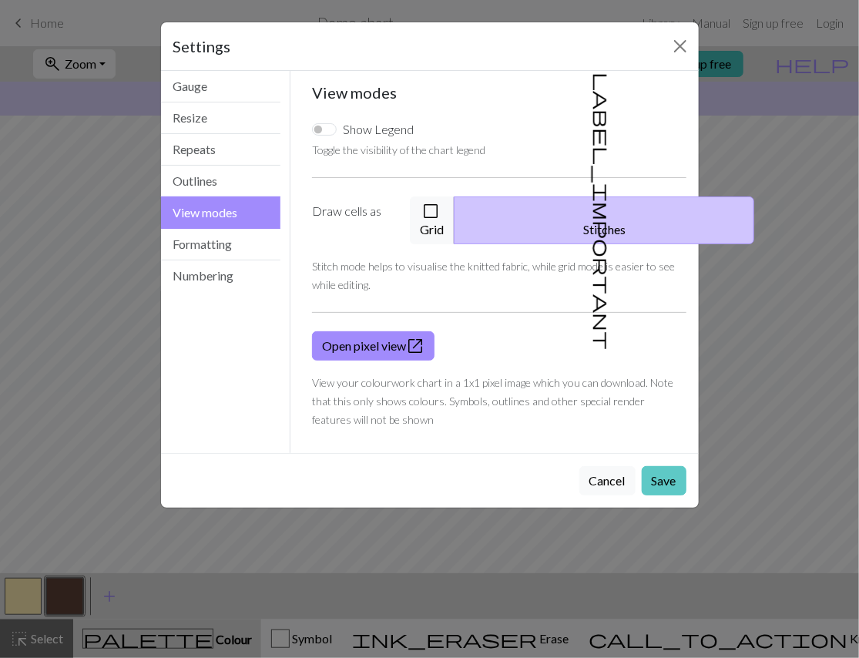
click at [677, 466] on button "Save" at bounding box center [664, 480] width 45 height 29
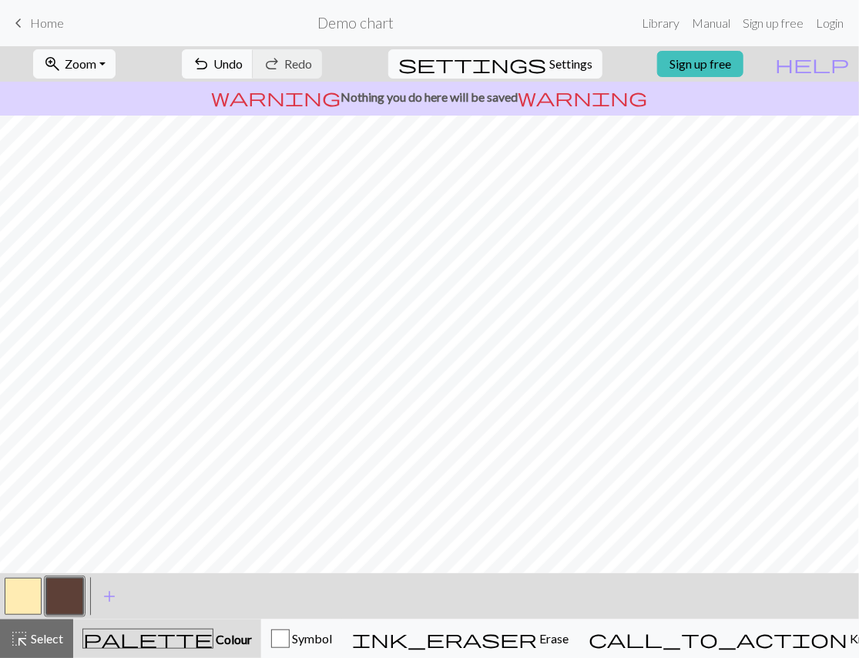
click at [35, 600] on button "button" at bounding box center [23, 596] width 37 height 37
click at [73, 605] on button "button" at bounding box center [64, 596] width 37 height 37
click at [22, 594] on button "button" at bounding box center [23, 596] width 37 height 37
click at [27, 593] on button "button" at bounding box center [23, 596] width 37 height 37
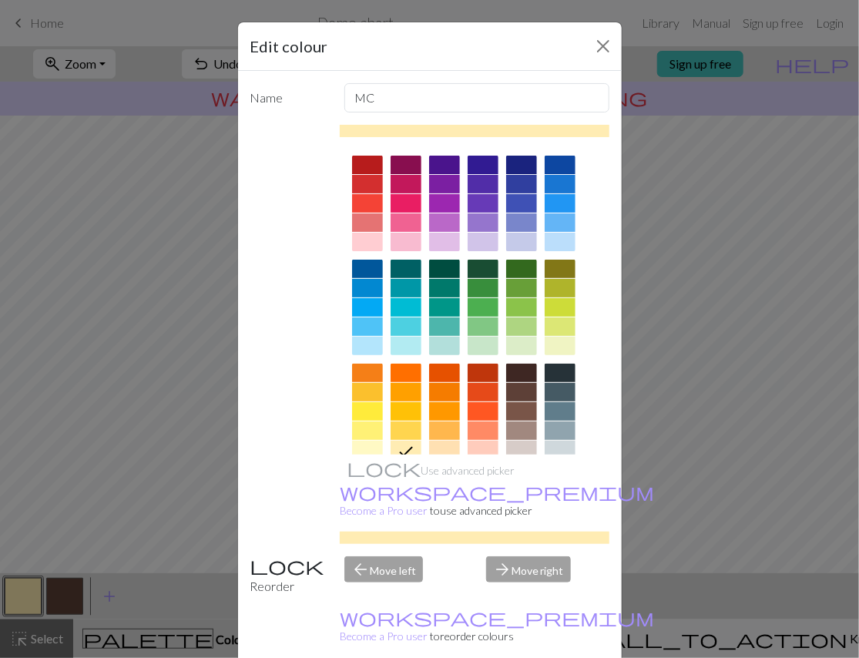
drag, startPoint x: 582, startPoint y: 633, endPoint x: 556, endPoint y: 613, distance: 33.0
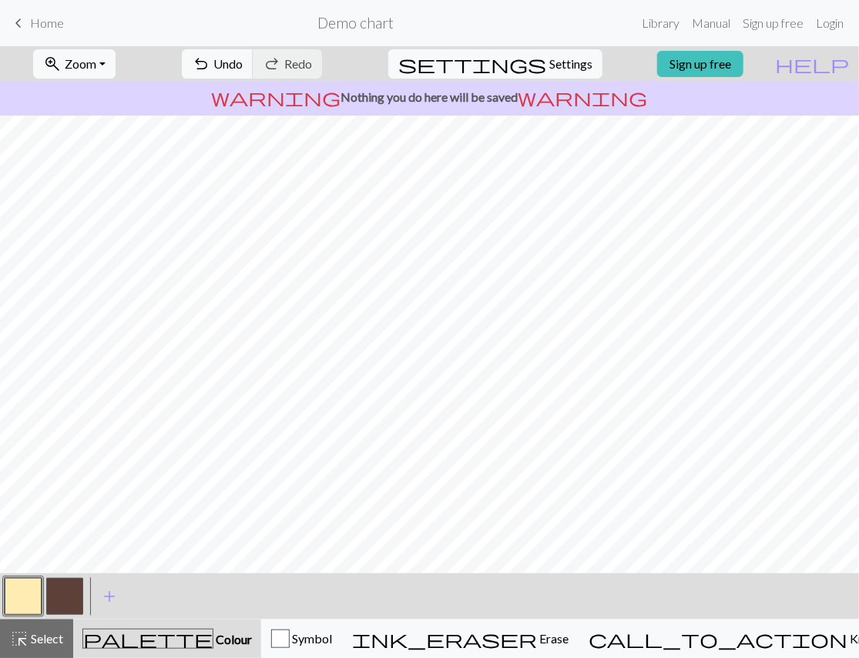
click at [78, 593] on button "button" at bounding box center [64, 596] width 37 height 37
click at [35, 589] on button "button" at bounding box center [23, 596] width 37 height 37
click at [33, 583] on button "button" at bounding box center [23, 596] width 37 height 37
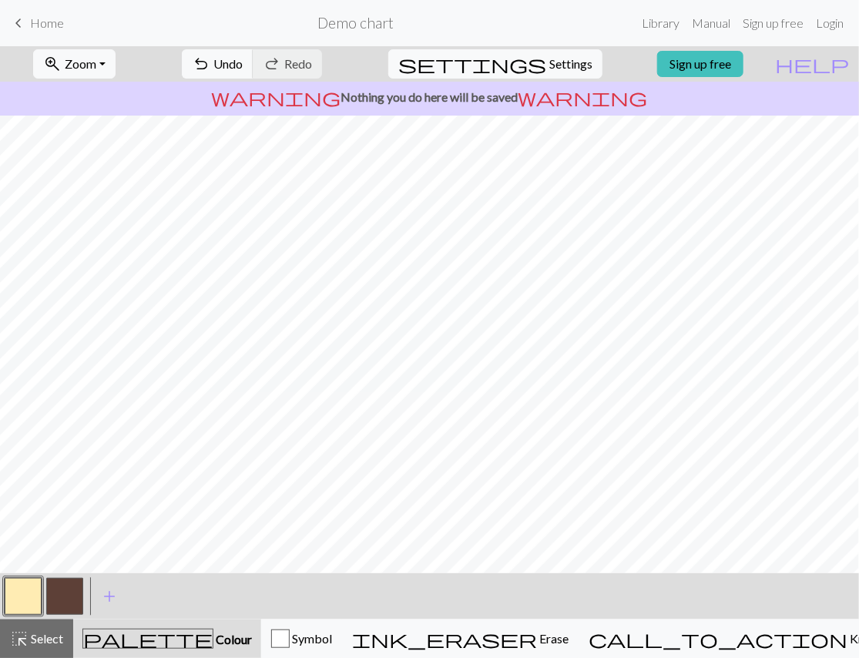
click at [61, 596] on button "button" at bounding box center [64, 596] width 37 height 37
click at [22, 590] on button "button" at bounding box center [23, 596] width 37 height 37
click at [72, 589] on button "button" at bounding box center [64, 596] width 37 height 37
click at [31, 589] on button "button" at bounding box center [23, 596] width 37 height 37
click at [19, 596] on button "button" at bounding box center [23, 596] width 37 height 37
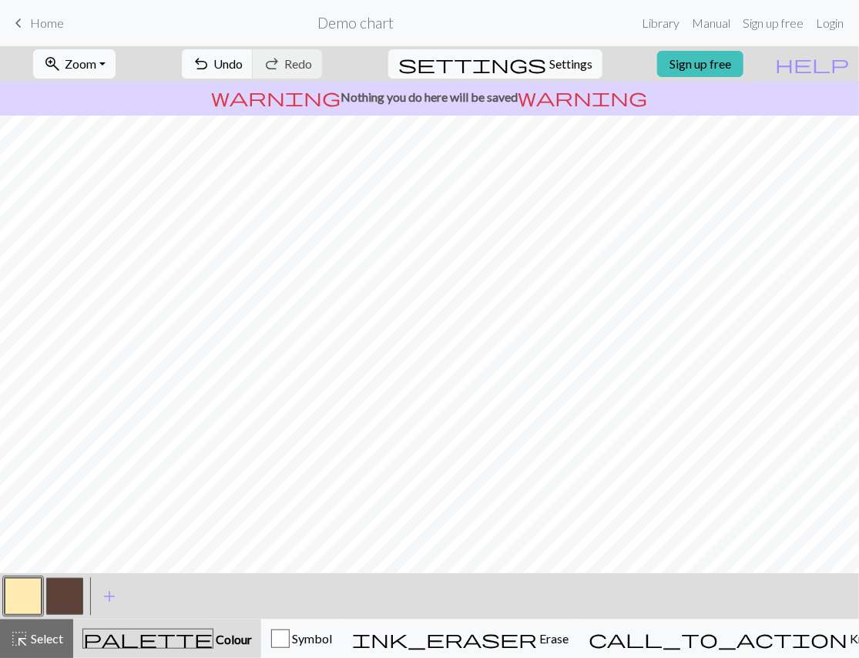
click at [65, 596] on button "button" at bounding box center [64, 596] width 37 height 37
click at [26, 596] on button "button" at bounding box center [23, 596] width 37 height 37
click at [35, 601] on button "button" at bounding box center [23, 596] width 37 height 37
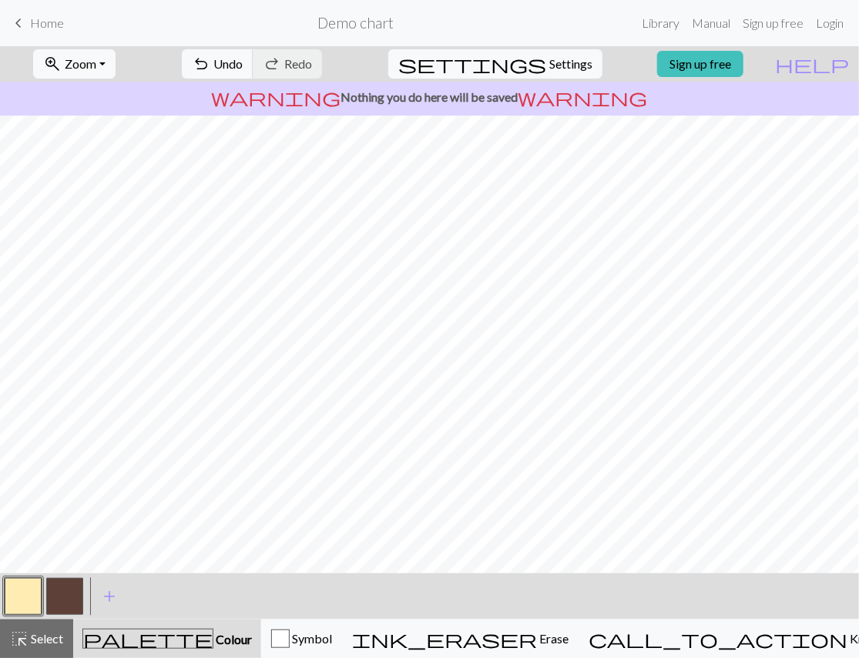
click at [66, 589] on button "button" at bounding box center [64, 596] width 37 height 37
click at [25, 599] on button "button" at bounding box center [23, 596] width 37 height 37
click at [58, 591] on button "button" at bounding box center [64, 596] width 37 height 37
click at [25, 600] on button "button" at bounding box center [23, 596] width 37 height 37
click at [76, 603] on button "button" at bounding box center [64, 596] width 37 height 37
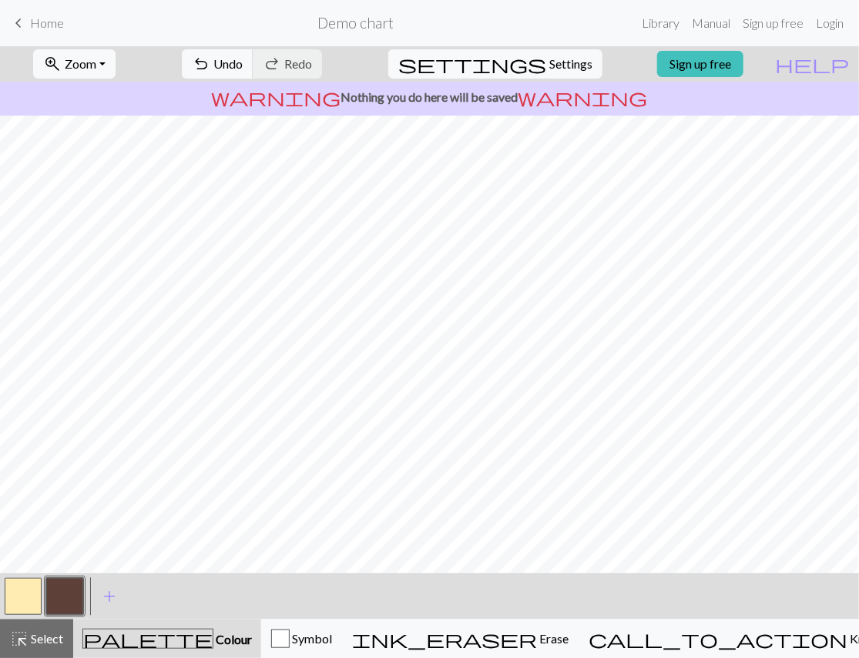
click at [32, 601] on button "button" at bounding box center [23, 596] width 37 height 37
click at [75, 603] on button "button" at bounding box center [64, 596] width 37 height 37
click at [25, 590] on button "button" at bounding box center [23, 596] width 37 height 37
click at [65, 594] on button "button" at bounding box center [64, 596] width 37 height 37
click at [21, 593] on button "button" at bounding box center [23, 596] width 37 height 37
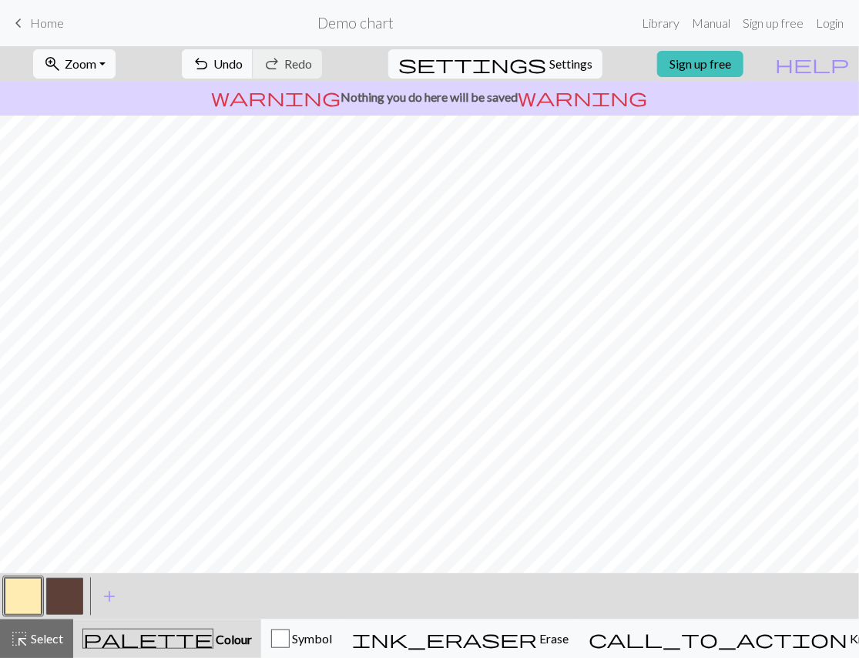
click at [54, 605] on button "button" at bounding box center [64, 596] width 37 height 37
click at [24, 589] on button "button" at bounding box center [23, 596] width 37 height 37
click at [58, 589] on button "button" at bounding box center [64, 596] width 37 height 37
click at [29, 595] on button "button" at bounding box center [23, 596] width 37 height 37
click at [20, 641] on span "highlight_alt" at bounding box center [19, 639] width 18 height 22
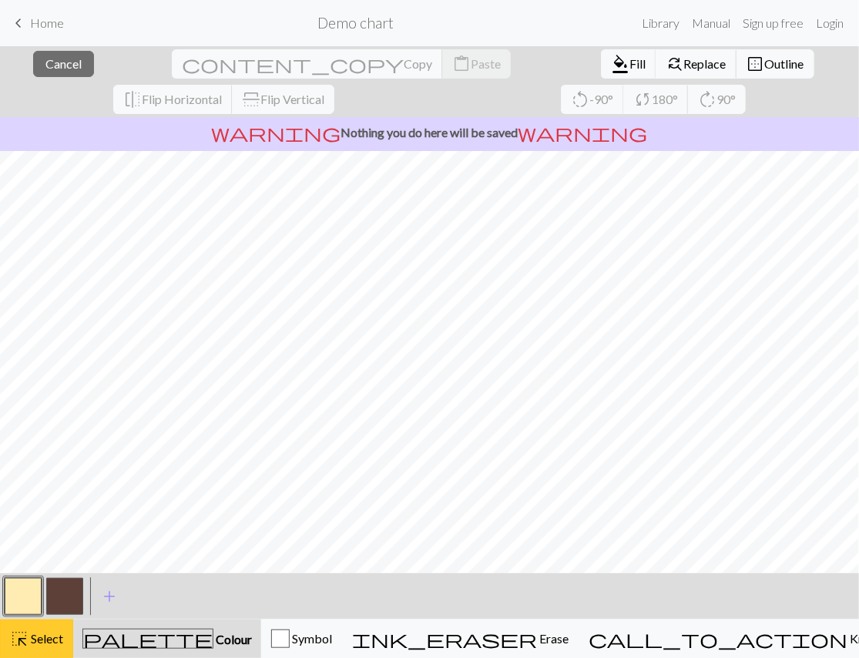
click at [31, 635] on span "Select" at bounding box center [46, 638] width 35 height 15
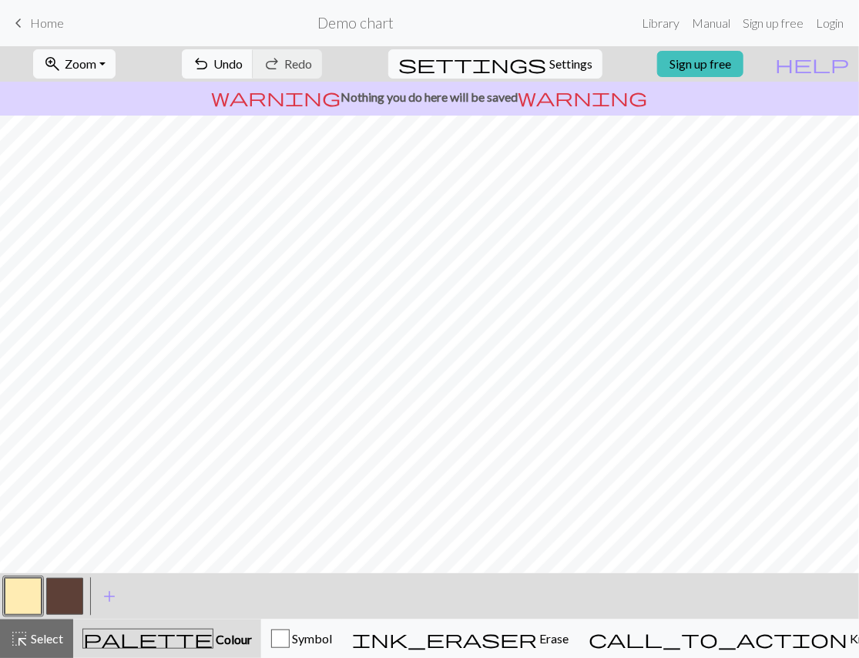
click at [73, 595] on button "button" at bounding box center [64, 596] width 37 height 37
click at [31, 586] on button "button" at bounding box center [23, 596] width 37 height 37
click at [39, 635] on span "Select" at bounding box center [46, 638] width 35 height 15
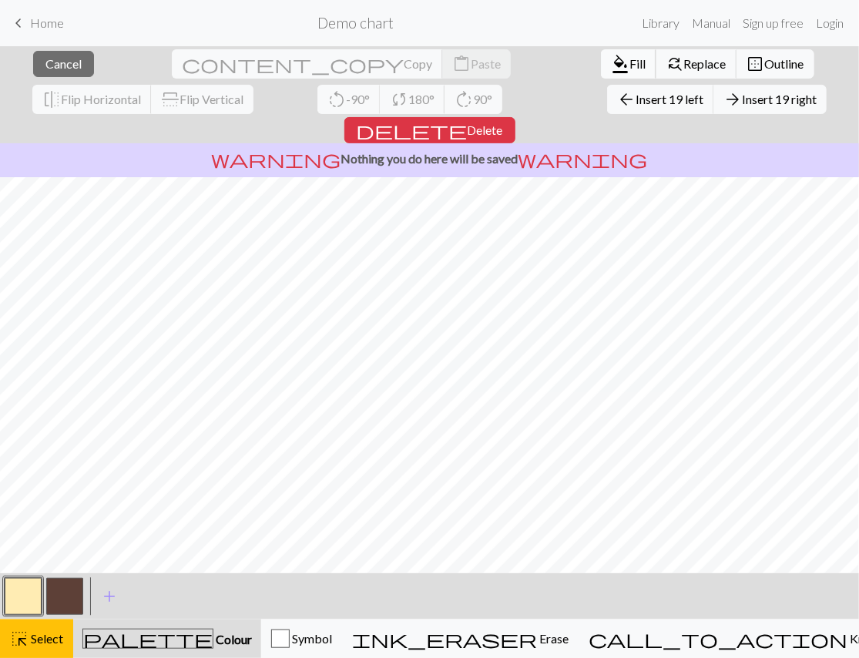
click at [611, 65] on span "format_color_fill" at bounding box center [620, 64] width 18 height 22
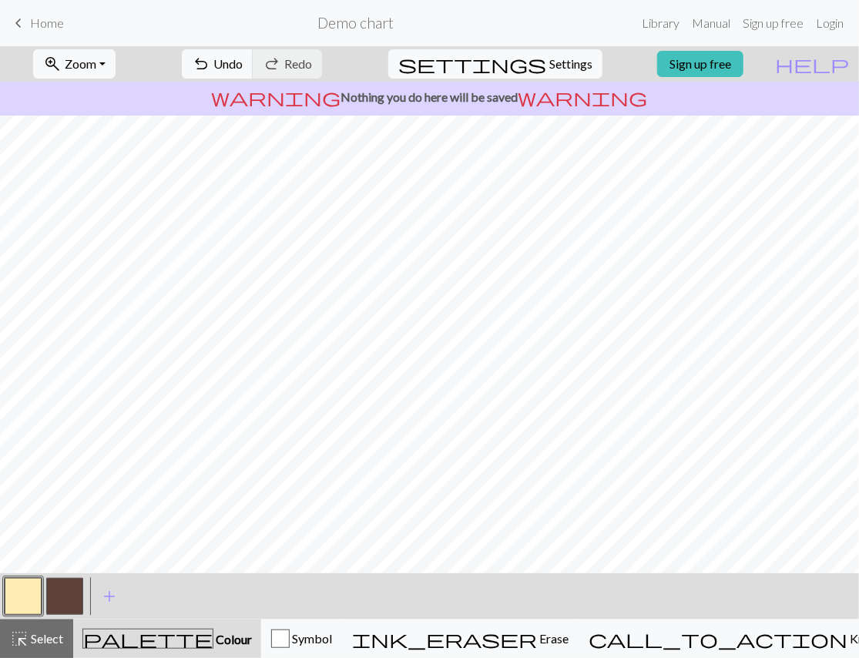
click at [66, 585] on button "button" at bounding box center [64, 596] width 37 height 37
click at [36, 597] on button "button" at bounding box center [23, 596] width 37 height 37
click at [67, 593] on button "button" at bounding box center [64, 596] width 37 height 37
click at [22, 583] on button "button" at bounding box center [23, 596] width 37 height 37
click at [70, 586] on button "button" at bounding box center [64, 596] width 37 height 37
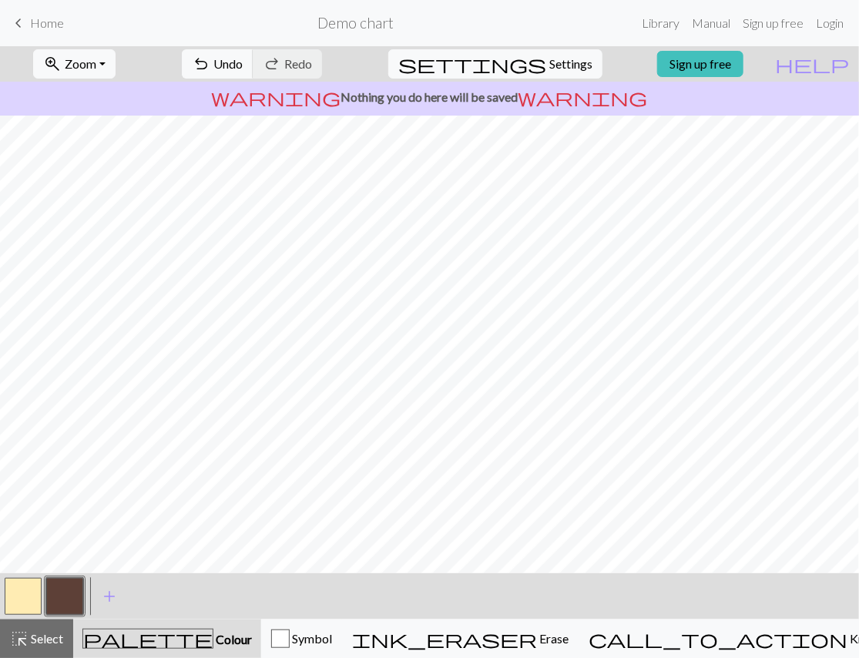
click at [39, 588] on button "button" at bounding box center [23, 596] width 37 height 37
click at [69, 596] on button "button" at bounding box center [64, 596] width 37 height 37
click at [32, 585] on button "button" at bounding box center [23, 596] width 37 height 37
click at [71, 589] on button "button" at bounding box center [64, 596] width 37 height 37
click at [25, 596] on button "button" at bounding box center [23, 596] width 37 height 37
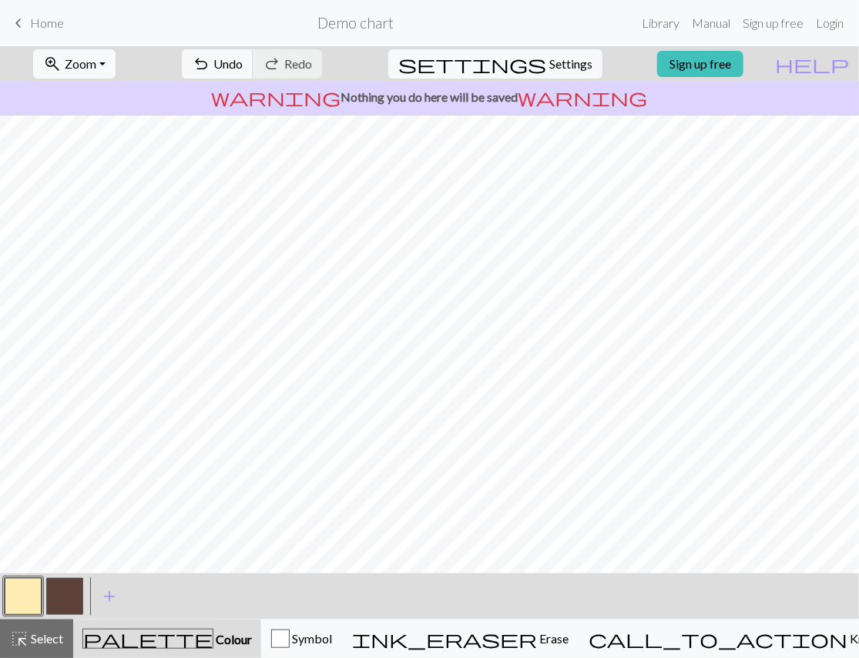
click at [73, 599] on button "button" at bounding box center [64, 596] width 37 height 37
click at [18, 599] on button "button" at bounding box center [23, 596] width 37 height 37
click at [73, 596] on button "button" at bounding box center [64, 596] width 37 height 37
click at [36, 603] on button "button" at bounding box center [23, 596] width 37 height 37
click at [18, 599] on button "button" at bounding box center [23, 596] width 37 height 37
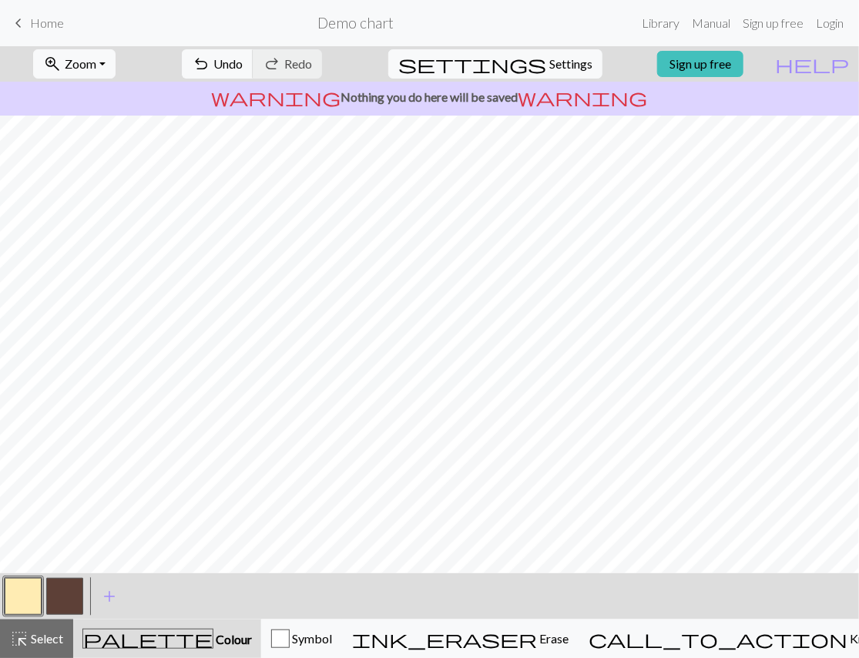
click at [74, 593] on button "button" at bounding box center [64, 596] width 37 height 37
click at [12, 593] on button "button" at bounding box center [23, 596] width 37 height 37
click at [65, 597] on button "button" at bounding box center [64, 596] width 37 height 37
click at [18, 594] on button "button" at bounding box center [23, 596] width 37 height 37
click at [62, 592] on button "button" at bounding box center [64, 596] width 37 height 37
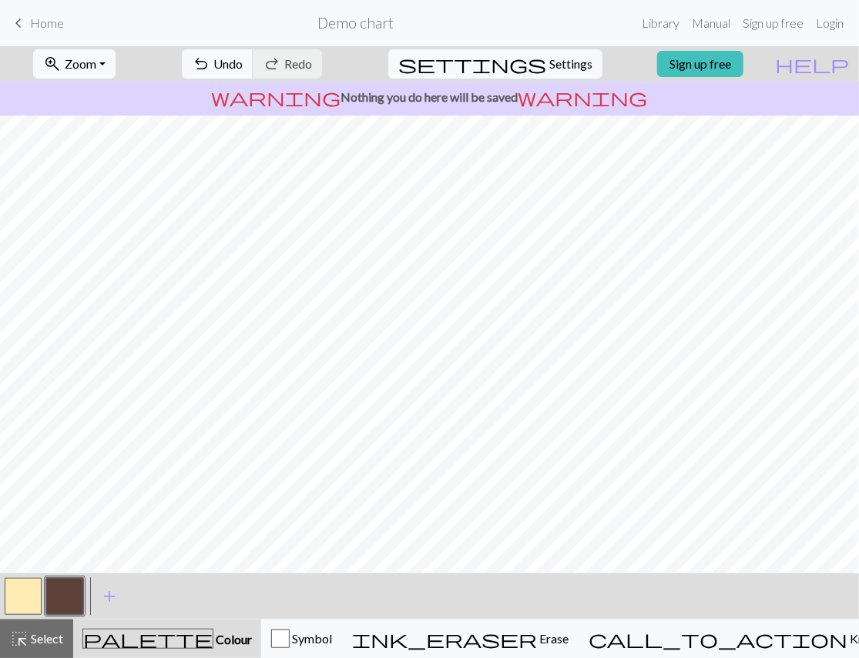
click at [24, 603] on button "button" at bounding box center [23, 596] width 37 height 37
click at [64, 599] on button "button" at bounding box center [64, 596] width 37 height 37
click at [29, 596] on button "button" at bounding box center [23, 596] width 37 height 37
click at [56, 593] on button "button" at bounding box center [64, 596] width 37 height 37
click at [37, 603] on button "button" at bounding box center [23, 596] width 37 height 37
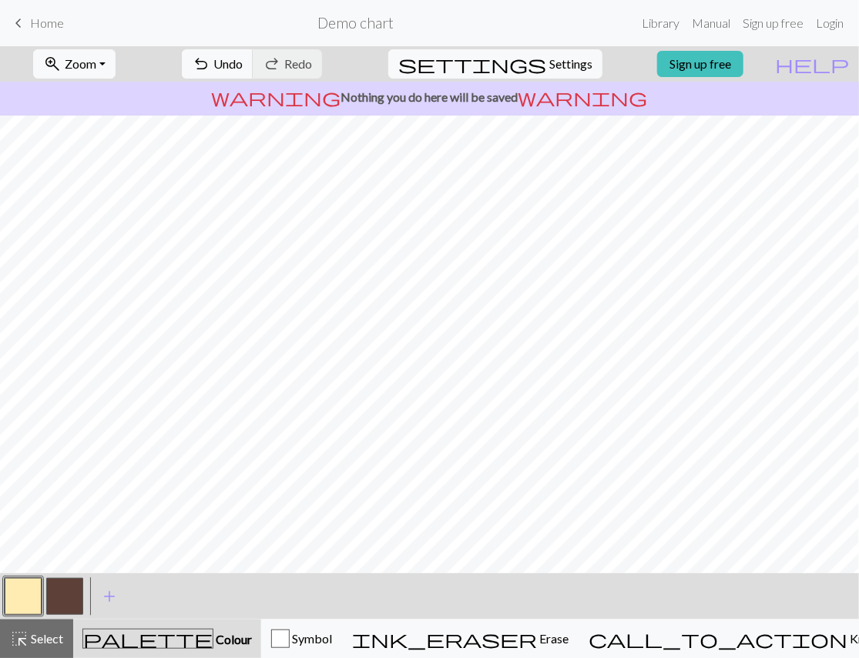
click at [65, 597] on button "button" at bounding box center [64, 596] width 37 height 37
click at [25, 606] on button "button" at bounding box center [23, 596] width 37 height 37
click at [33, 593] on button "button" at bounding box center [23, 596] width 37 height 37
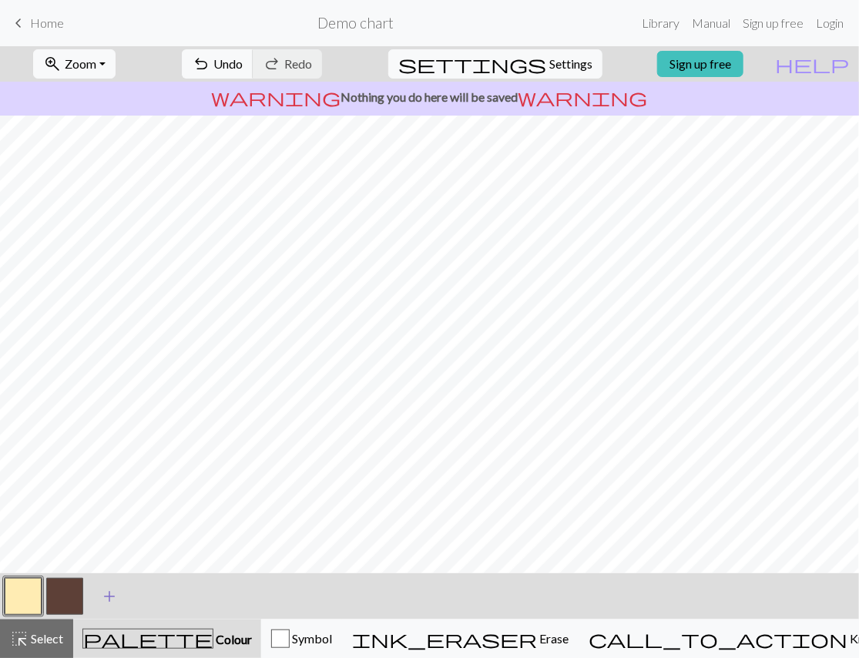
drag, startPoint x: 60, startPoint y: 598, endPoint x: 106, endPoint y: 579, distance: 49.4
click at [62, 596] on button "button" at bounding box center [64, 596] width 37 height 37
click at [31, 590] on button "button" at bounding box center [23, 596] width 37 height 37
click at [69, 581] on button "button" at bounding box center [64, 596] width 37 height 37
click at [29, 593] on button "button" at bounding box center [23, 596] width 37 height 37
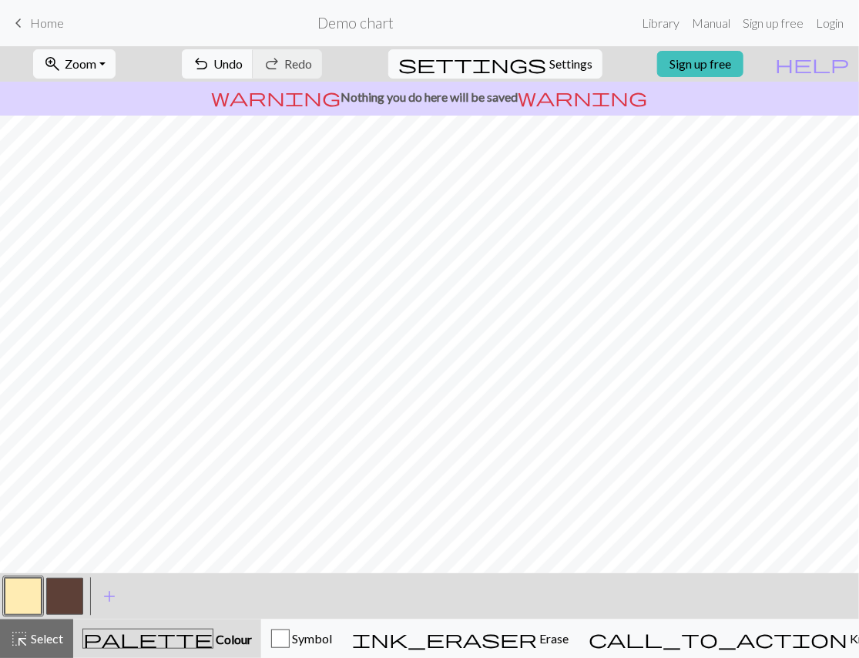
click at [68, 590] on button "button" at bounding box center [64, 596] width 37 height 37
click at [16, 601] on button "button" at bounding box center [23, 596] width 37 height 37
click at [22, 600] on button "button" at bounding box center [23, 596] width 37 height 37
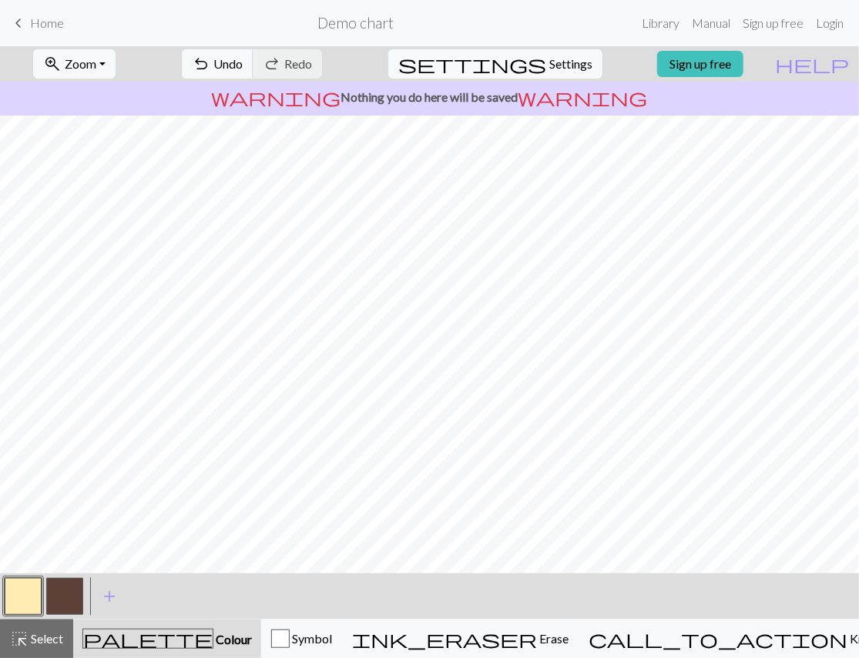
click at [72, 589] on button "button" at bounding box center [64, 596] width 37 height 37
click at [23, 598] on button "button" at bounding box center [23, 596] width 37 height 37
click at [67, 602] on button "button" at bounding box center [64, 596] width 37 height 37
click at [18, 603] on button "button" at bounding box center [23, 596] width 37 height 37
click at [29, 596] on button "button" at bounding box center [23, 596] width 37 height 37
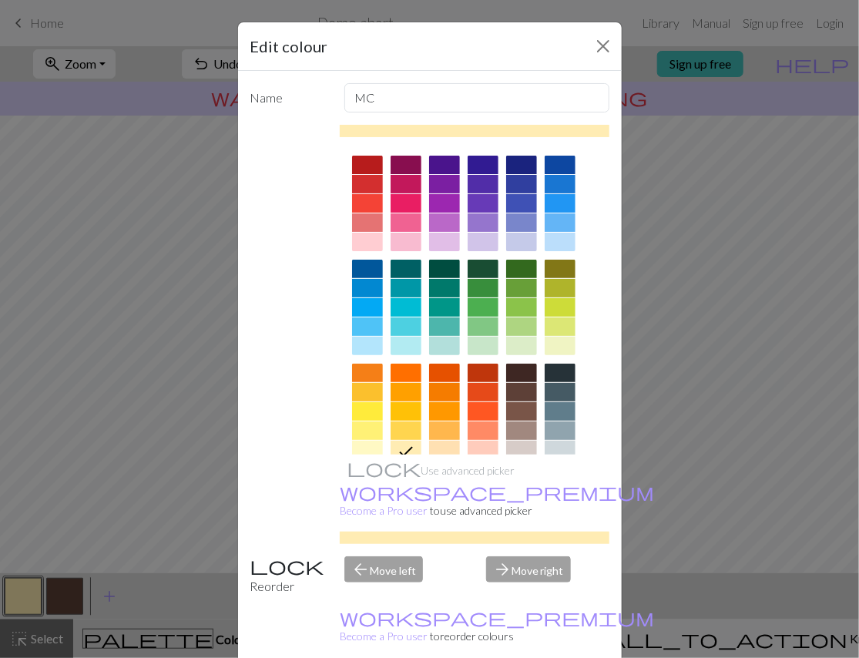
drag, startPoint x: 591, startPoint y: 630, endPoint x: 551, endPoint y: 577, distance: 66.0
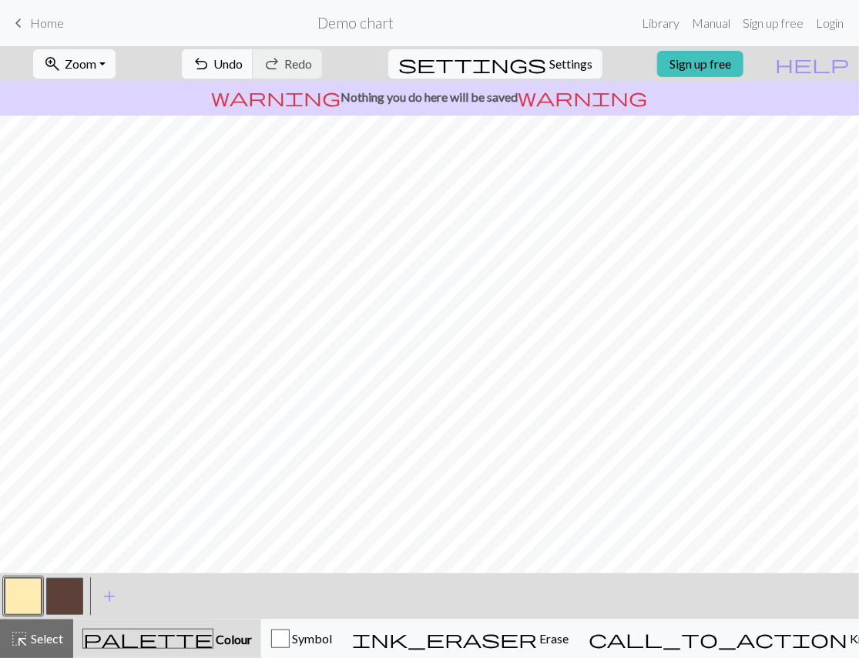
click at [26, 603] on button "button" at bounding box center [23, 596] width 37 height 37
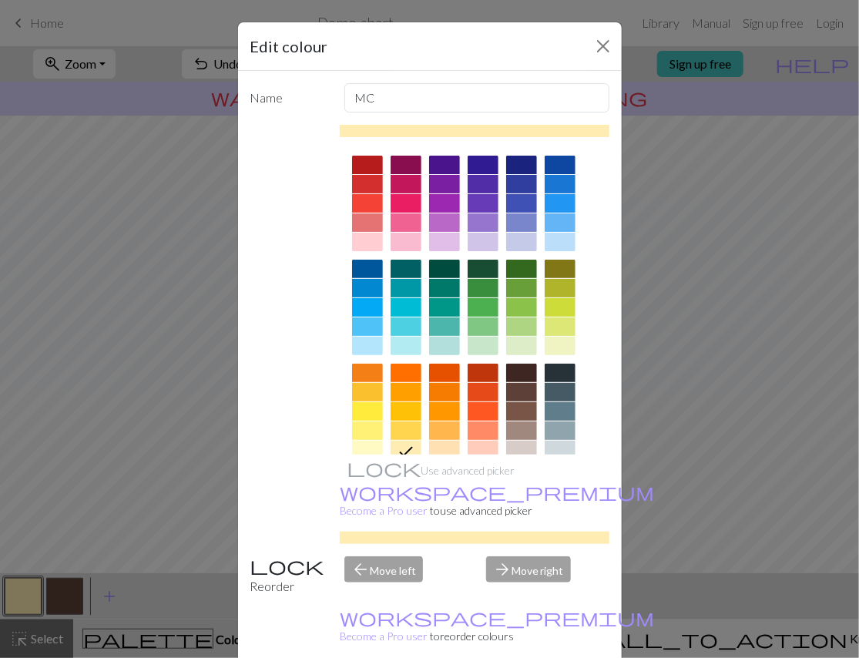
click at [558, 341] on div at bounding box center [560, 346] width 31 height 18
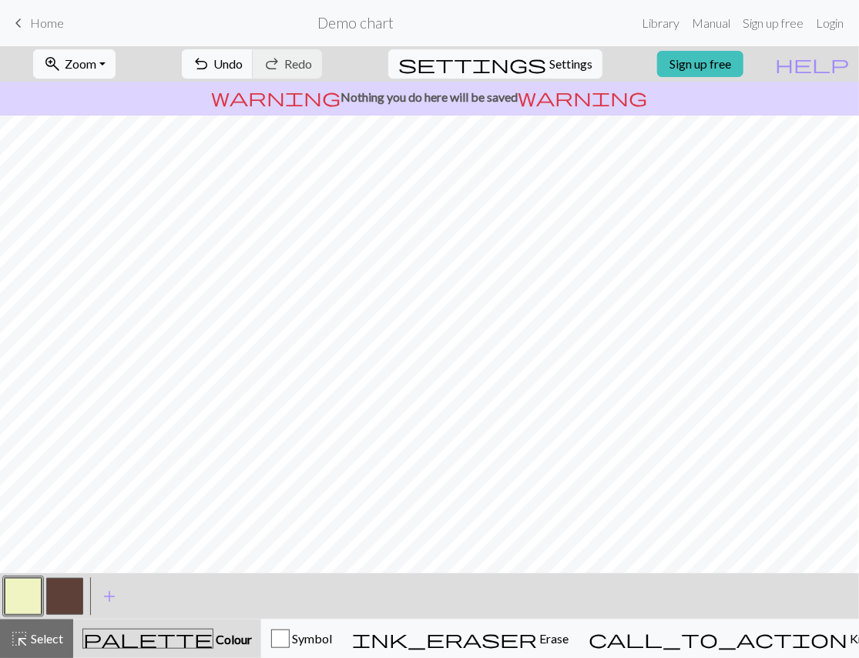
click at [80, 600] on button "button" at bounding box center [64, 596] width 37 height 37
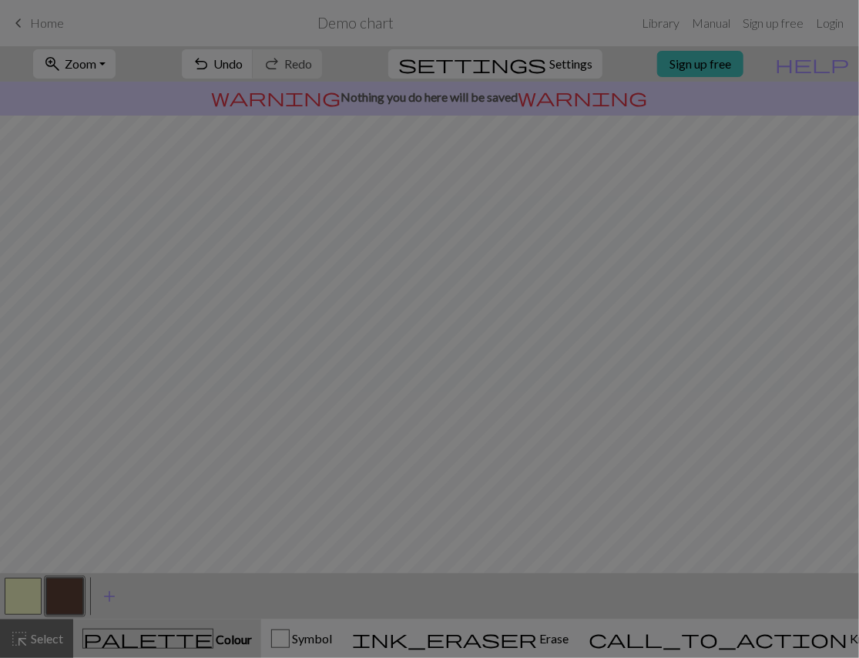
click at [80, 600] on div "Edit colour Name CC1 Use advanced picker workspace_premium Become a Pro user to…" at bounding box center [429, 329] width 859 height 658
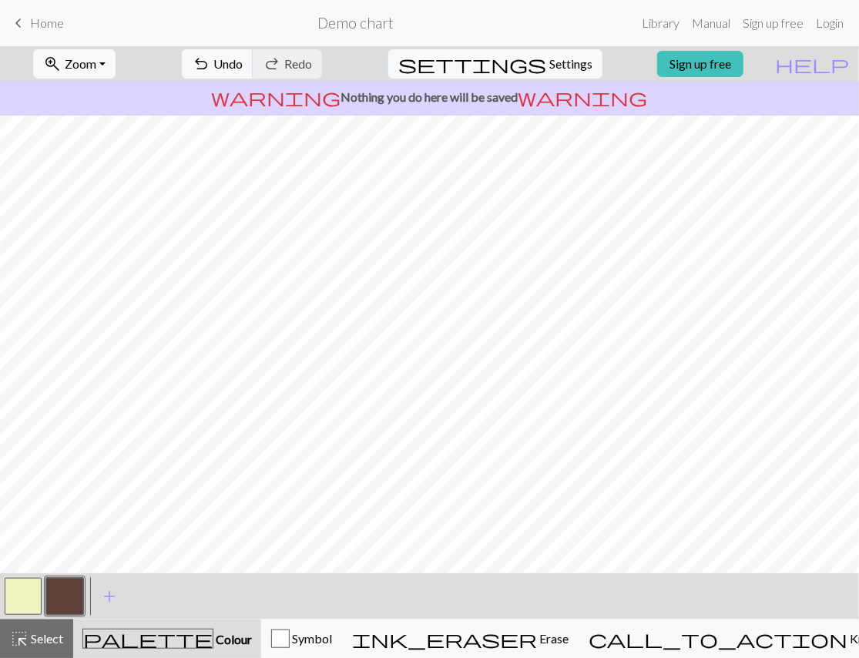
click at [80, 600] on button "button" at bounding box center [64, 596] width 37 height 37
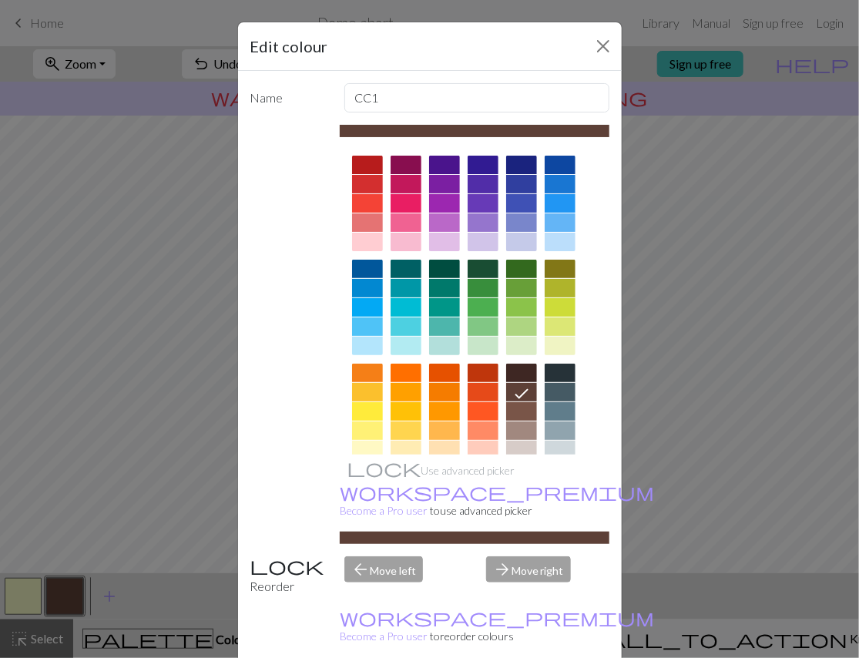
click at [486, 364] on div at bounding box center [483, 373] width 31 height 18
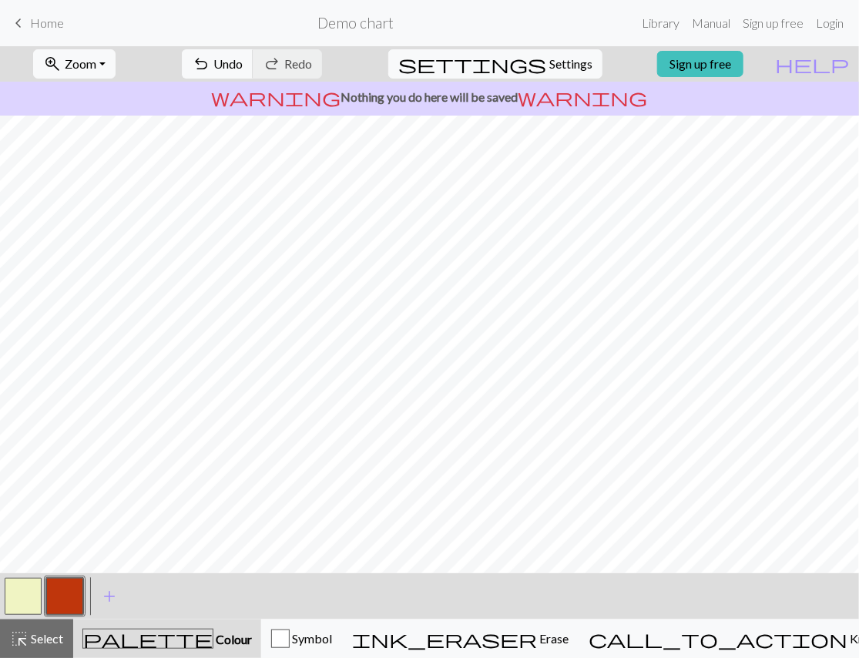
click at [53, 596] on button "button" at bounding box center [64, 596] width 37 height 37
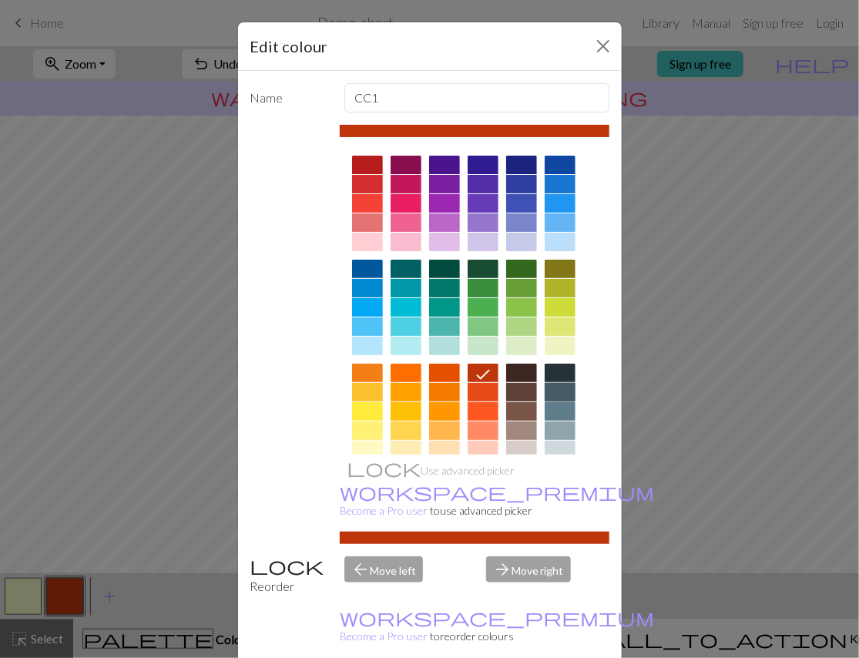
click at [552, 383] on div at bounding box center [560, 392] width 31 height 18
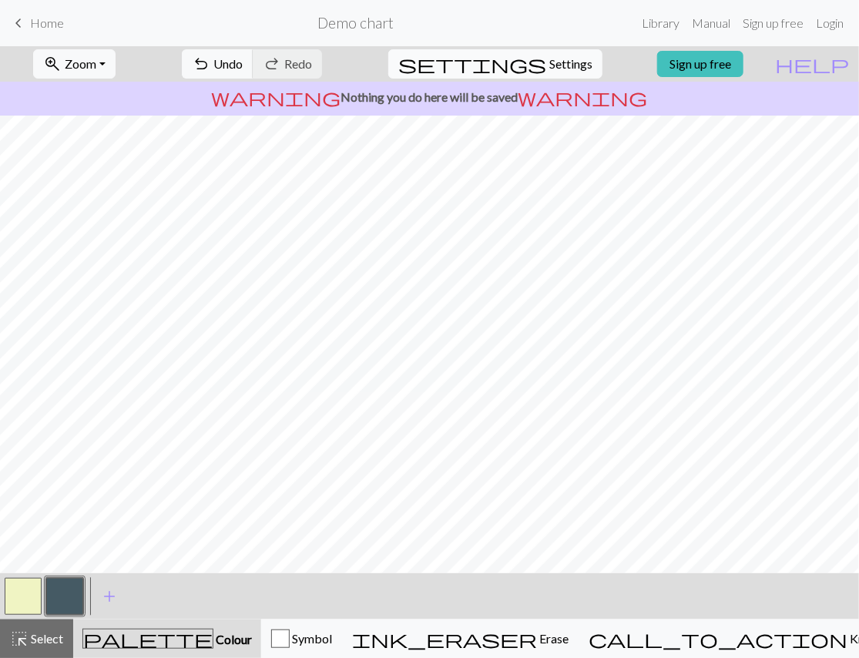
click at [528, 61] on span "settings" at bounding box center [472, 64] width 148 height 22
select select "fingering"
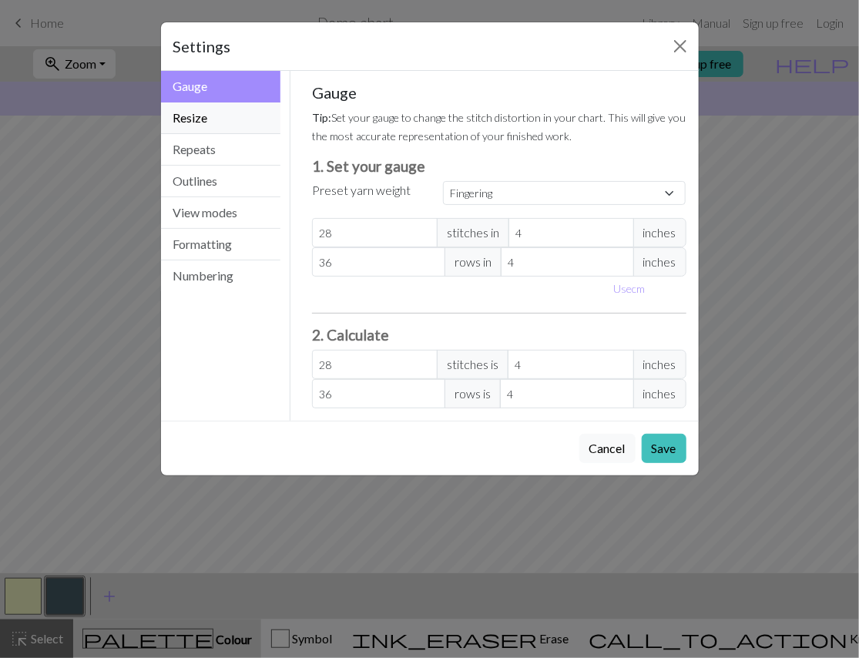
click at [209, 114] on button "Resize" at bounding box center [221, 118] width 120 height 32
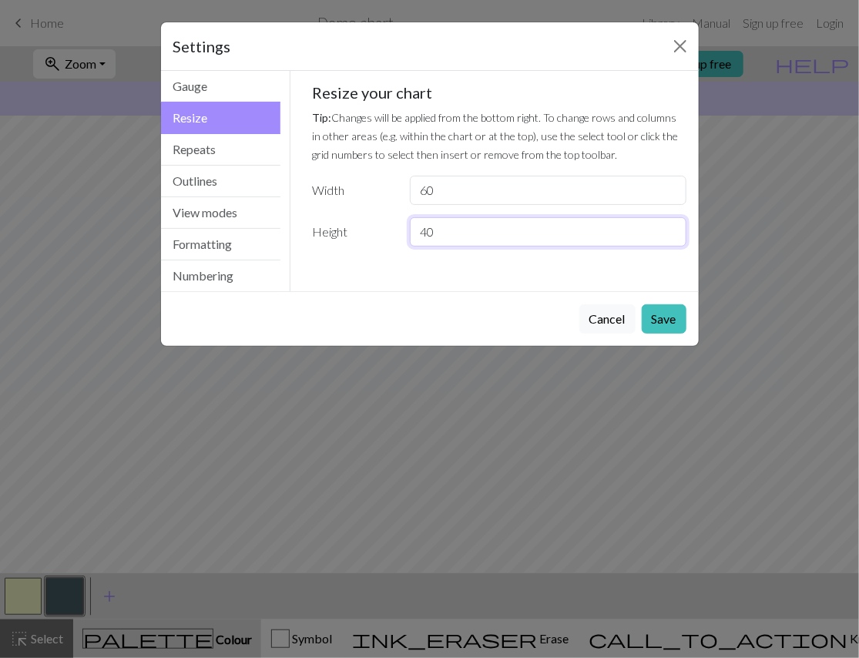
click at [418, 217] on input "40" at bounding box center [548, 231] width 276 height 29
type input "25"
click at [653, 304] on button "Save" at bounding box center [664, 318] width 45 height 29
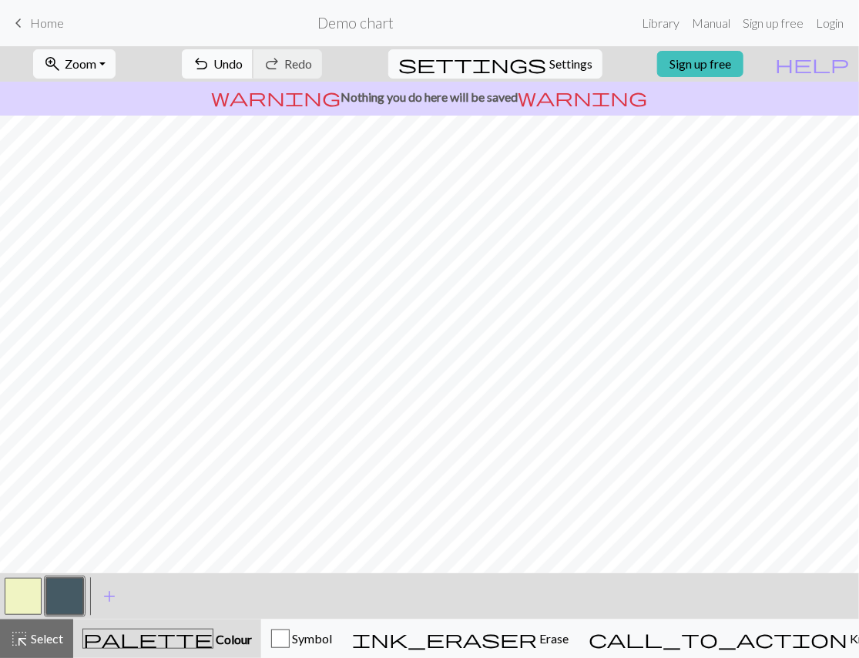
click at [243, 69] on span "Undo" at bounding box center [227, 63] width 29 height 15
click at [82, 582] on button "button" at bounding box center [64, 596] width 37 height 37
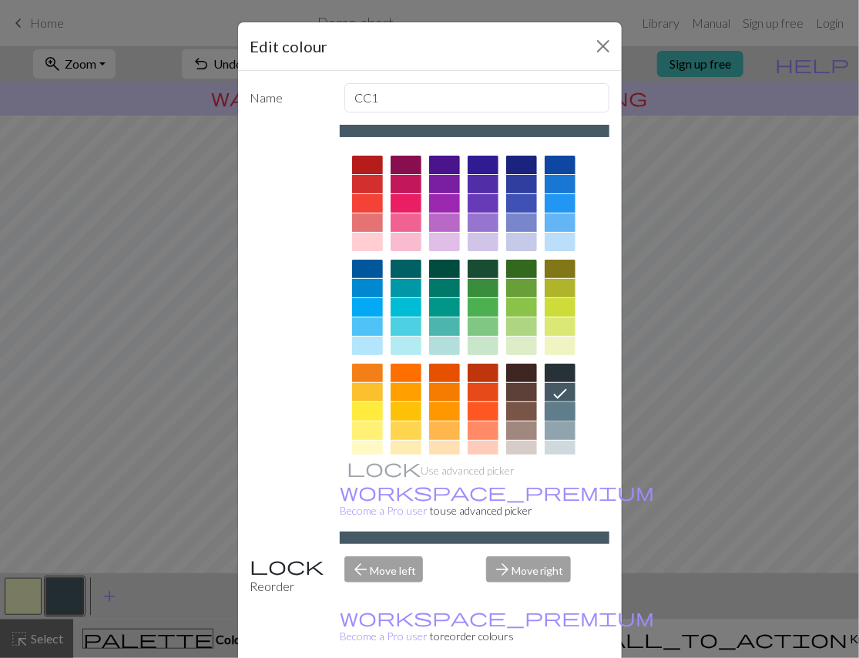
click at [556, 404] on div at bounding box center [560, 411] width 31 height 18
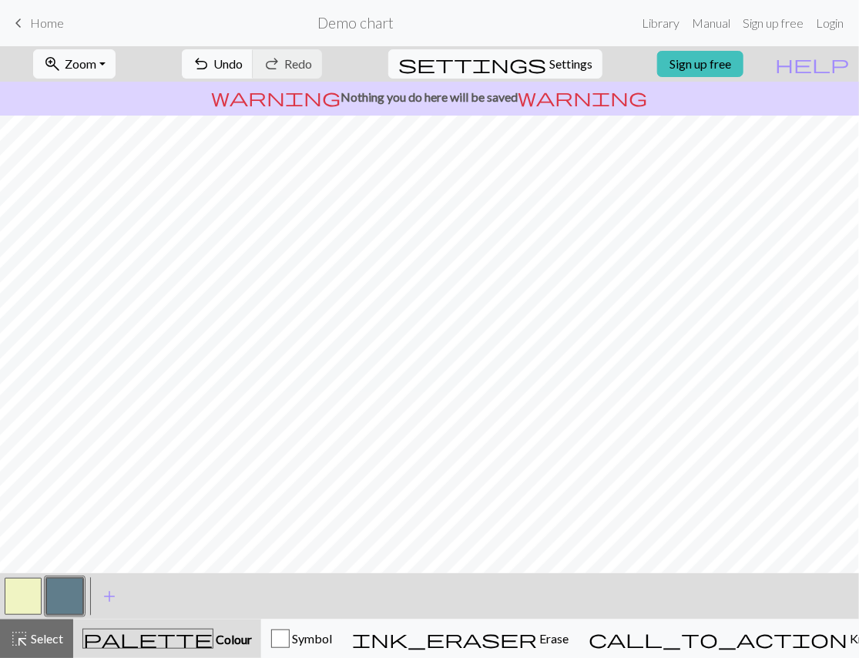
click at [82, 593] on button "button" at bounding box center [64, 596] width 37 height 37
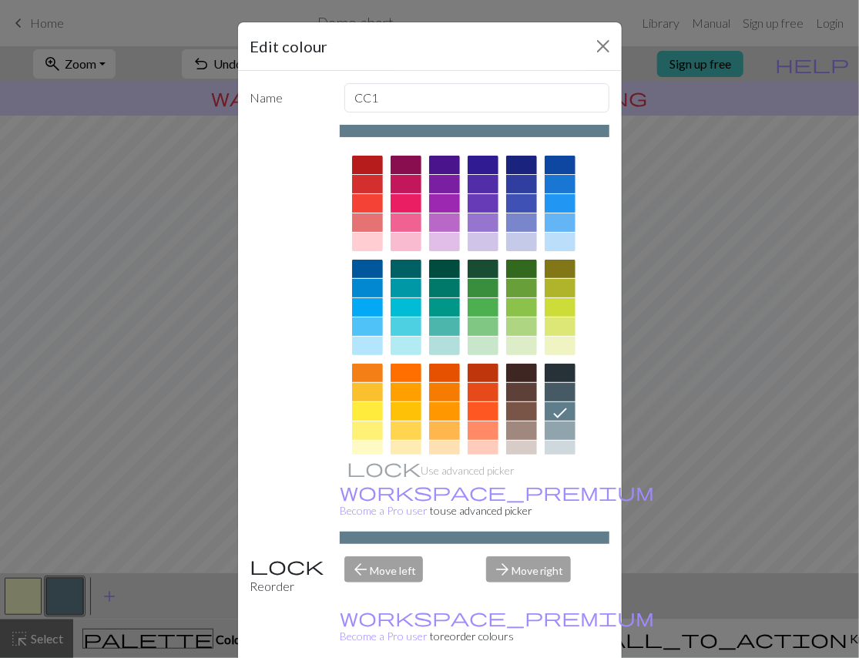
click at [532, 365] on div at bounding box center [521, 373] width 31 height 18
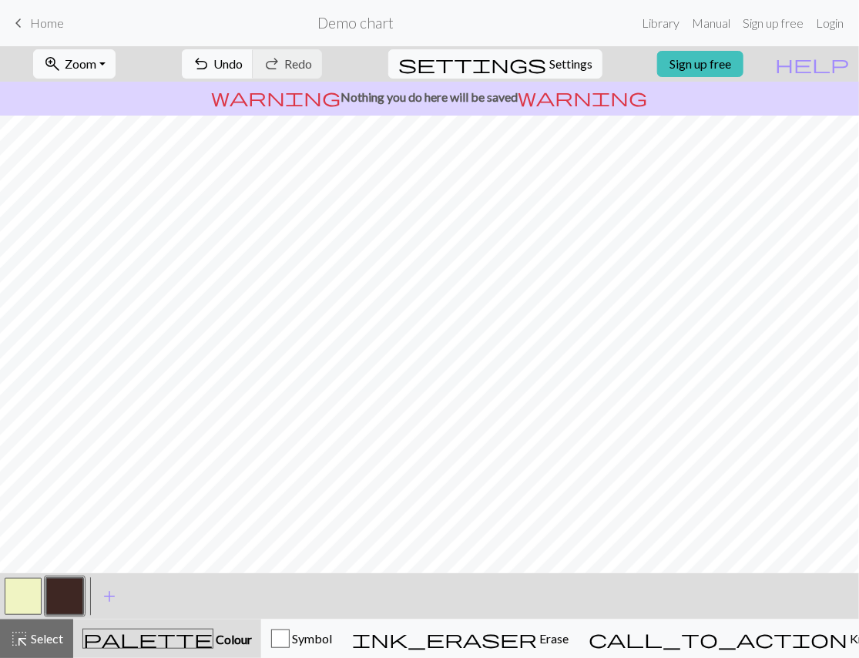
click at [76, 594] on button "button" at bounding box center [64, 596] width 37 height 37
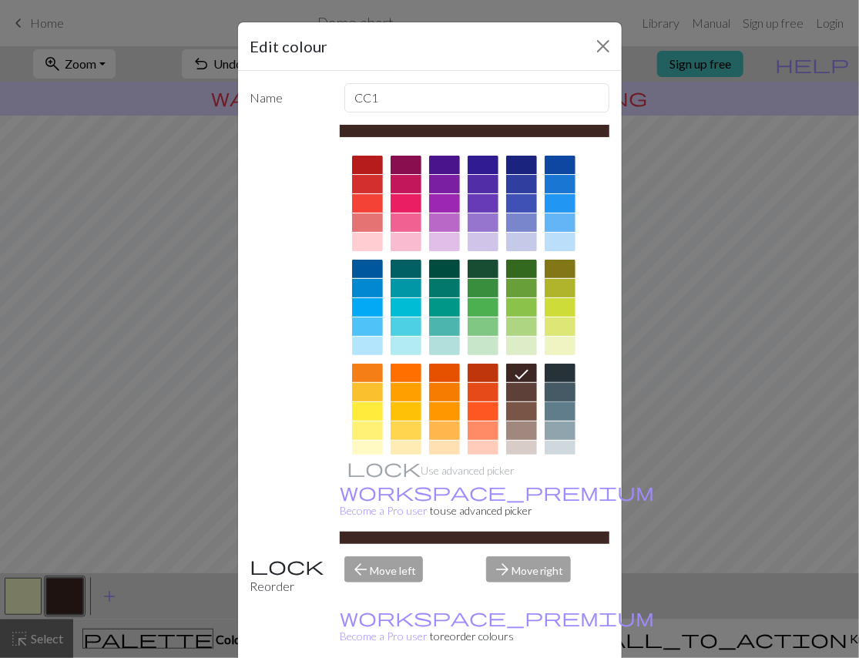
click at [564, 385] on div at bounding box center [560, 392] width 31 height 18
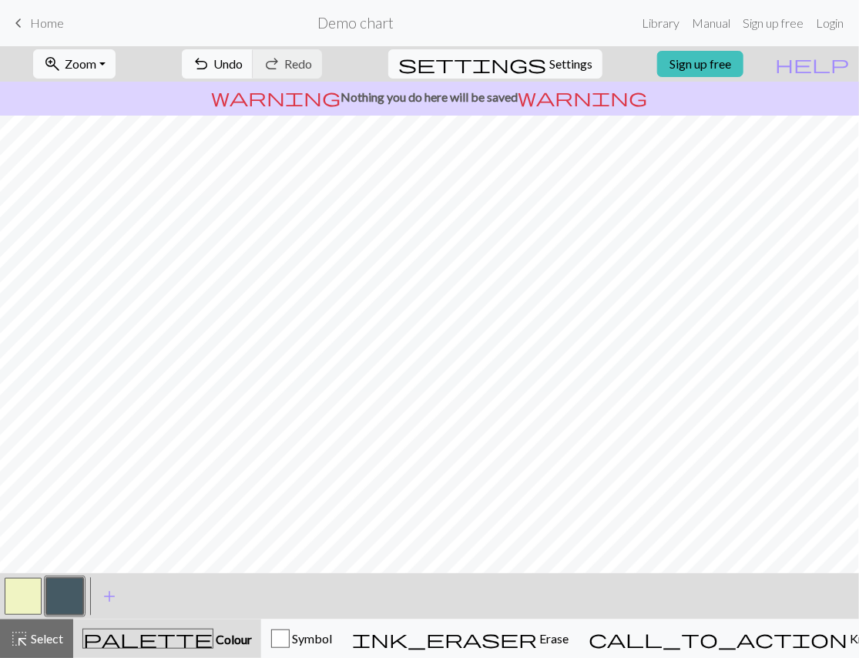
click at [21, 586] on button "button" at bounding box center [23, 596] width 37 height 37
click at [52, 596] on button "button" at bounding box center [64, 596] width 37 height 37
click at [14, 610] on button "button" at bounding box center [23, 596] width 37 height 37
click at [62, 603] on button "button" at bounding box center [64, 596] width 37 height 37
click at [569, 52] on button "settings Settings" at bounding box center [495, 63] width 214 height 29
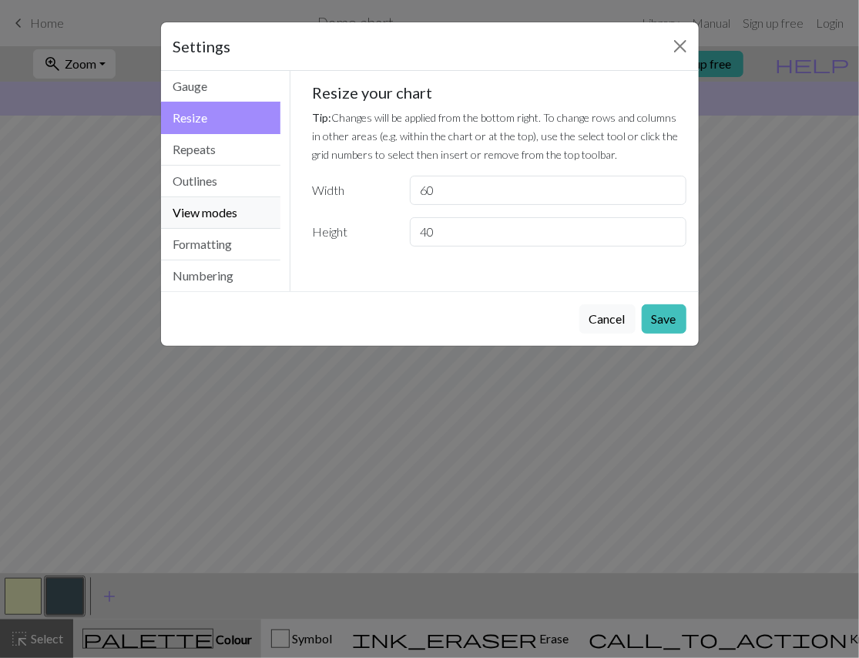
click at [206, 197] on button "View modes" at bounding box center [221, 213] width 120 height 32
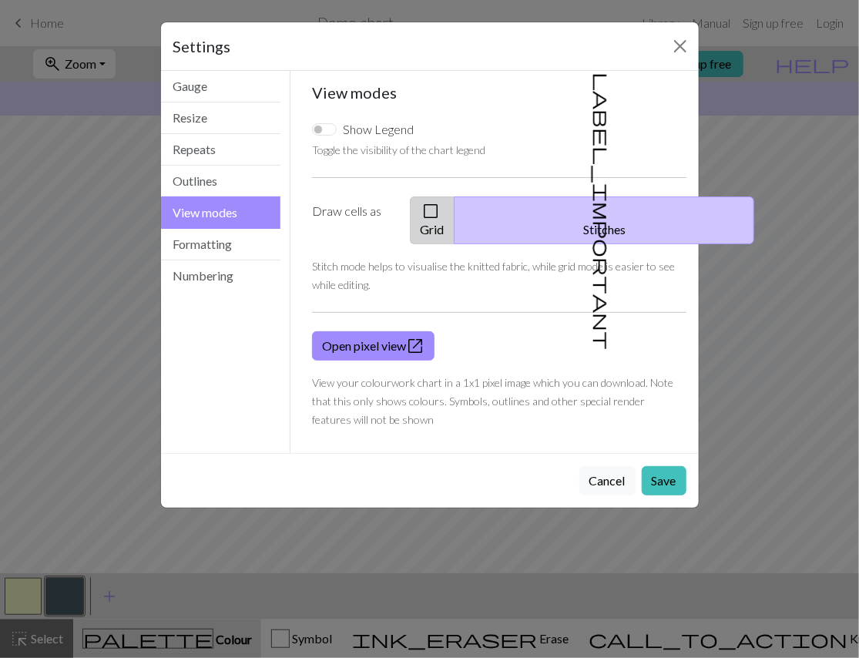
click at [440, 200] on span "check_box_outline_blank" at bounding box center [431, 211] width 18 height 22
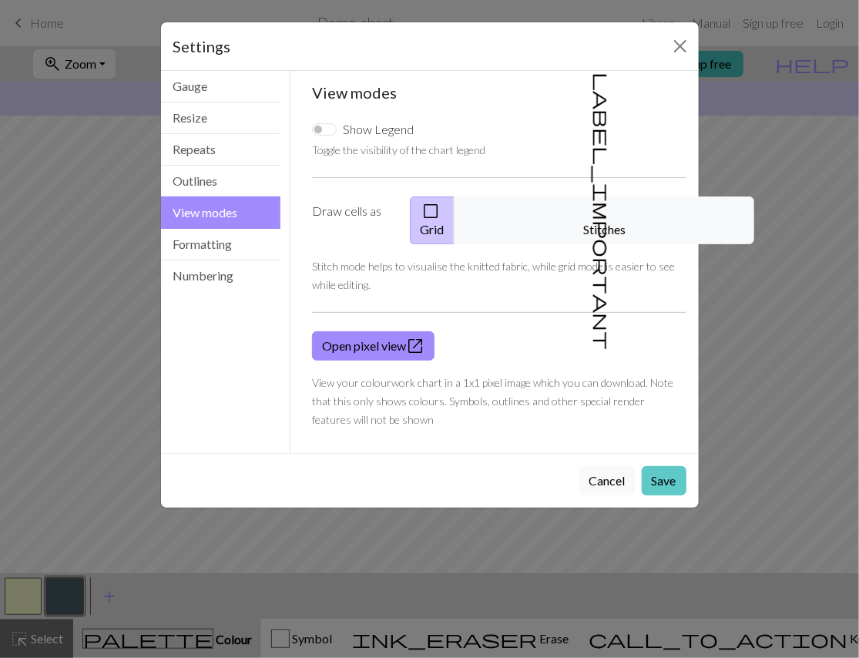
click at [664, 466] on button "Save" at bounding box center [664, 480] width 45 height 29
